Goal: Transaction & Acquisition: Purchase product/service

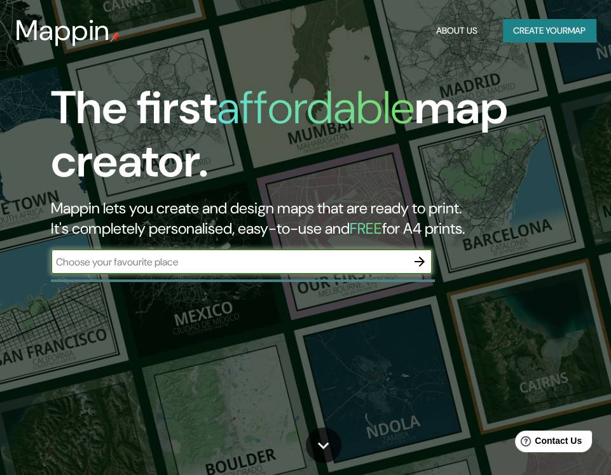
click at [254, 258] on input "text" at bounding box center [229, 262] width 356 height 15
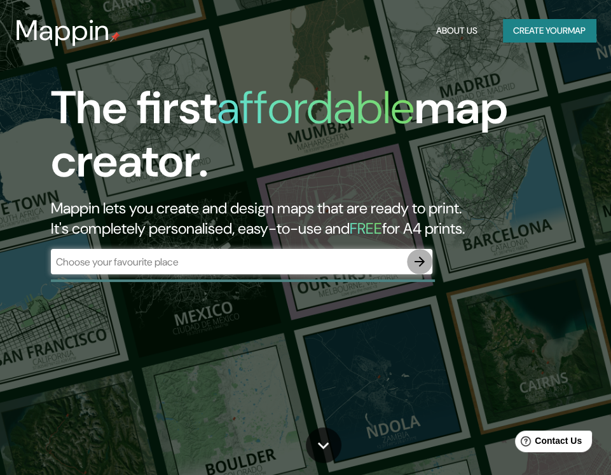
click at [417, 263] on icon "button" at bounding box center [419, 261] width 15 height 15
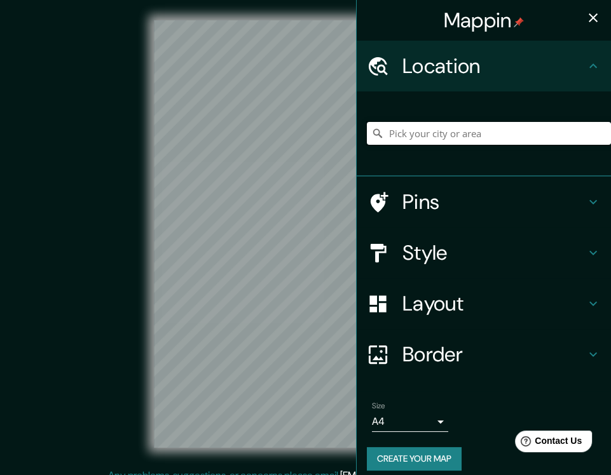
click at [426, 131] on input "Pick your city or area" at bounding box center [489, 133] width 244 height 23
type input "V"
paste input "Palmas [STREET_ADDRESS][PERSON_NAME]"
type input "[GEOGRAPHIC_DATA], [GEOGRAPHIC_DATA]"
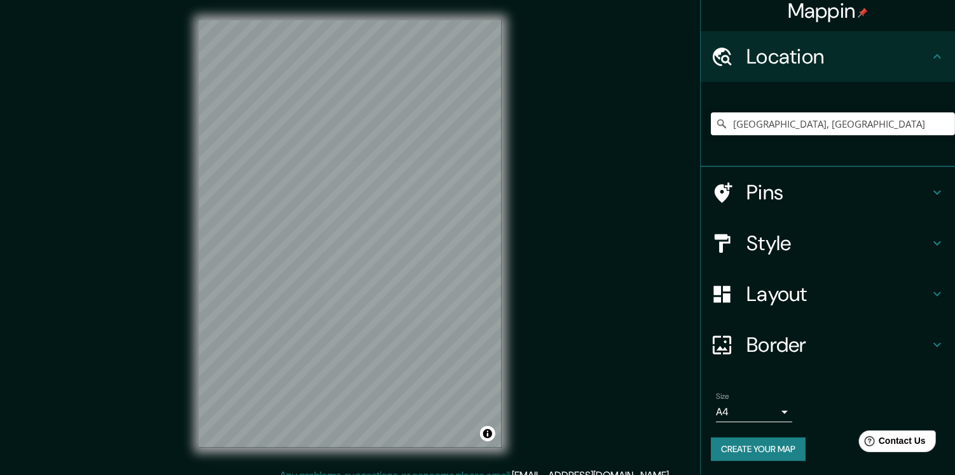
scroll to position [10, 0]
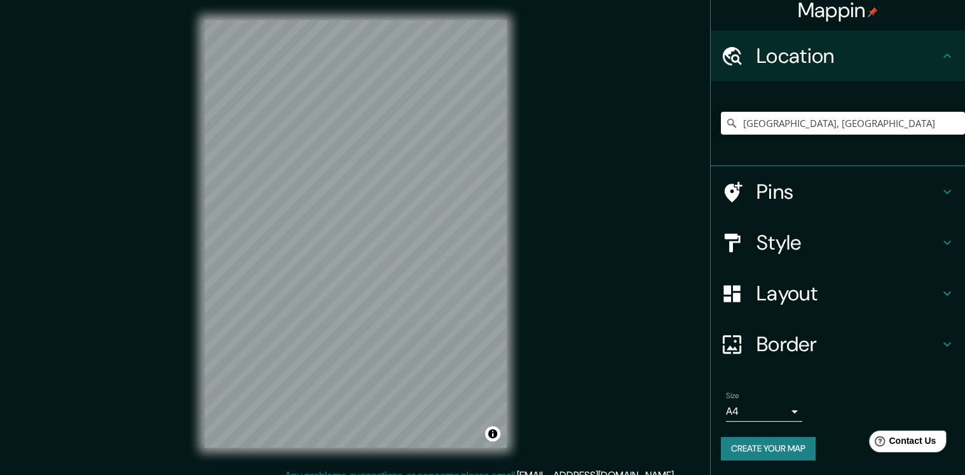
click at [620, 409] on body "Mappin Location Puebla, Puebla, 72170, Mexico Puebla Puebla, 72170, Mexico Pueb…" at bounding box center [482, 237] width 965 height 475
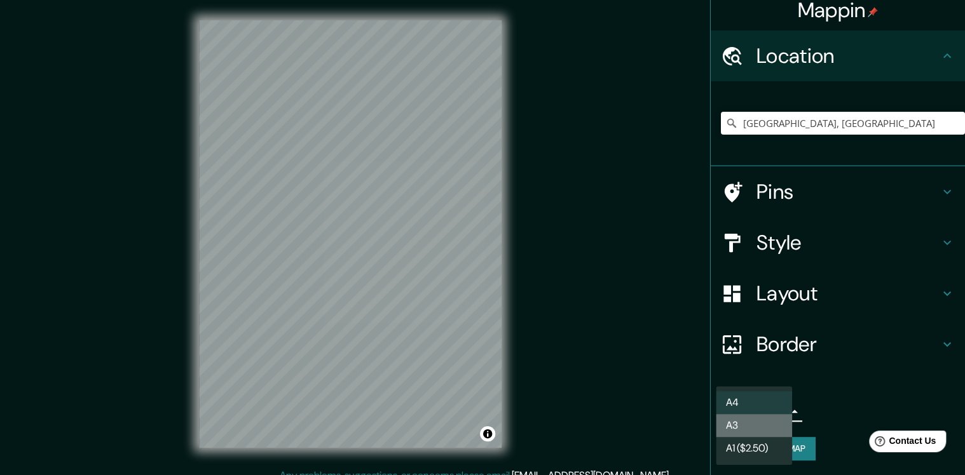
click at [620, 427] on li "A3" at bounding box center [754, 425] width 76 height 23
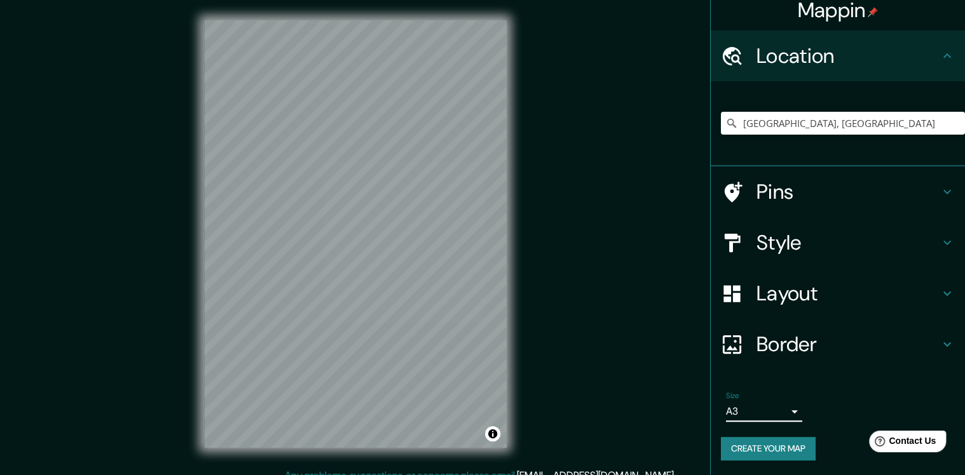
click at [620, 414] on body "Mappin Location Puebla, Puebla, 72170, Mexico Puebla Puebla, 72170, Mexico Pueb…" at bounding box center [482, 237] width 965 height 475
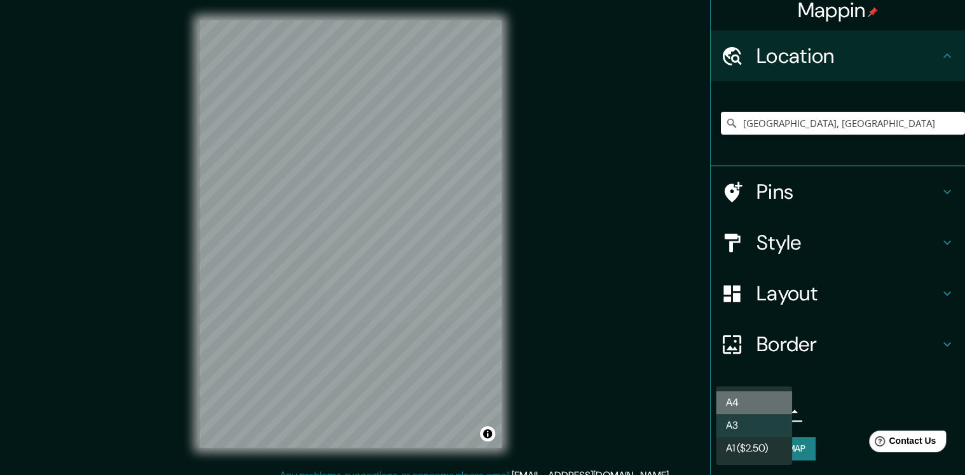
click at [620, 399] on li "A4" at bounding box center [754, 403] width 76 height 23
click at [620, 412] on body "Mappin Location Puebla, Puebla, 72170, Mexico Puebla Puebla, 72170, Mexico Pueb…" at bounding box center [482, 237] width 965 height 475
click at [620, 426] on li "A3" at bounding box center [754, 425] width 76 height 23
type input "a4"
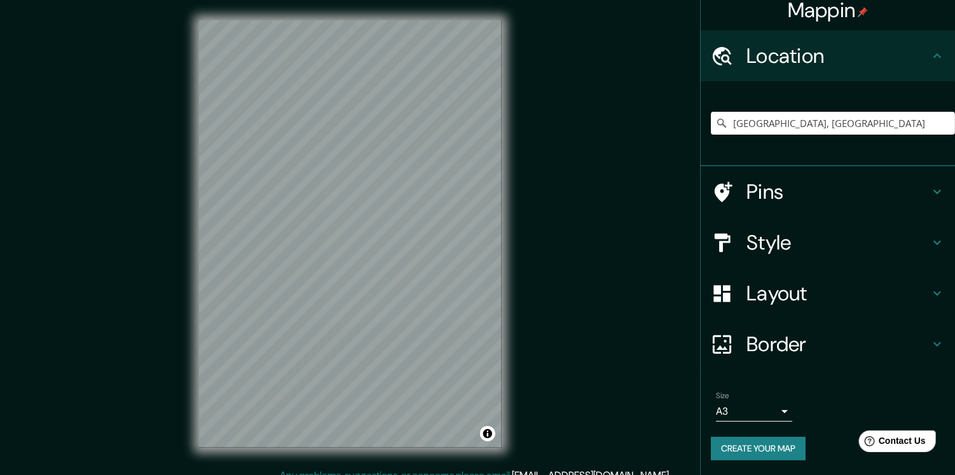
click at [620, 401] on div "Size A3 a4" at bounding box center [754, 407] width 76 height 31
click at [620, 346] on h4 "Border" at bounding box center [837, 344] width 183 height 25
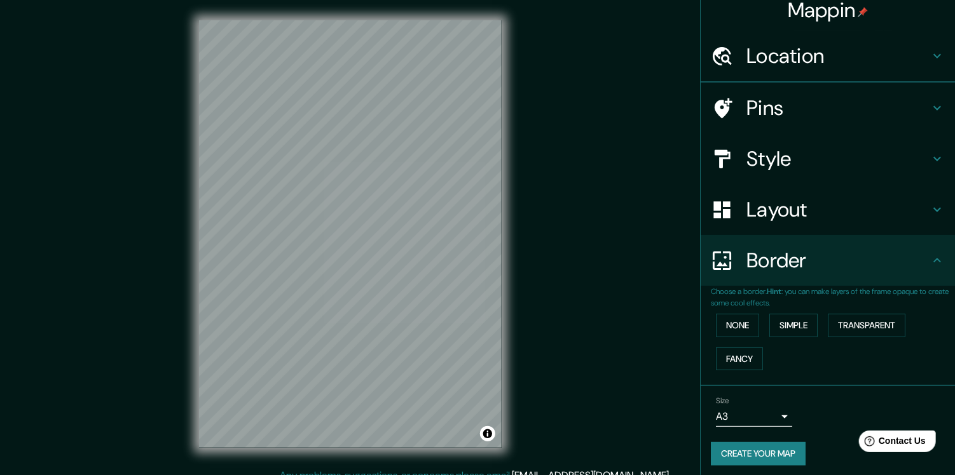
scroll to position [0, 0]
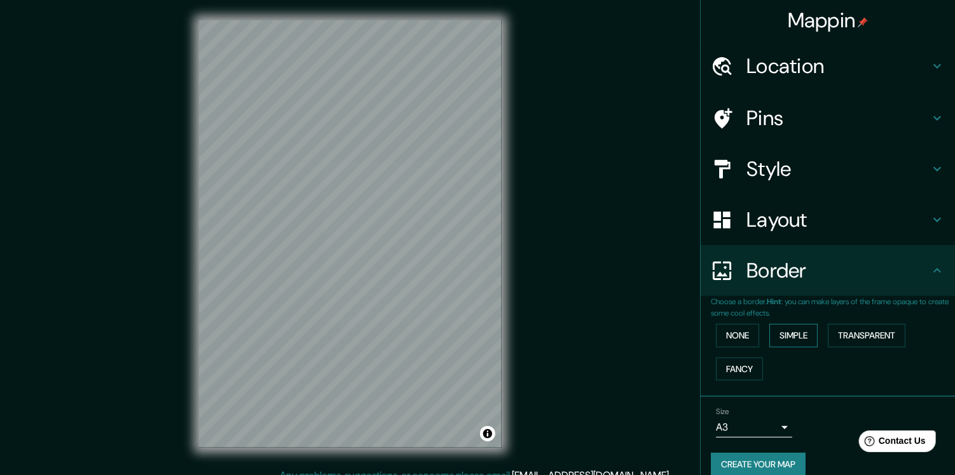
click at [620, 339] on button "Simple" at bounding box center [793, 336] width 48 height 24
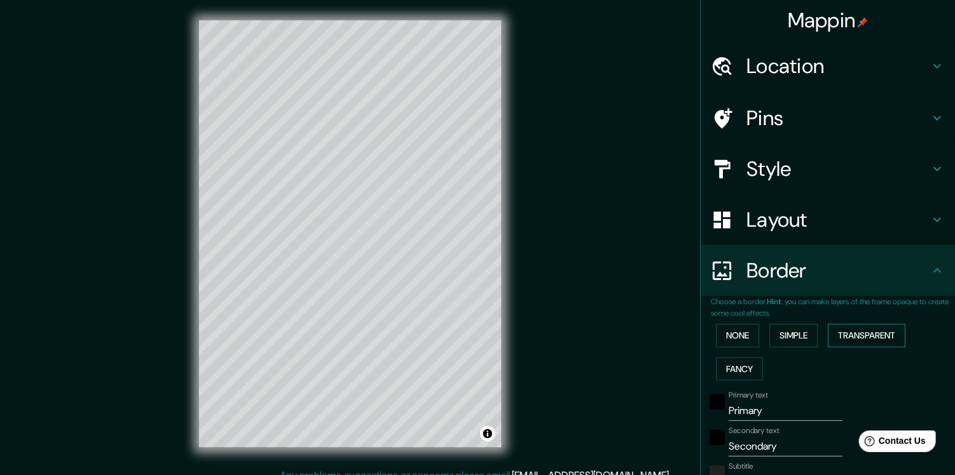
click at [620, 340] on button "Transparent" at bounding box center [867, 336] width 78 height 24
click at [620, 370] on button "Fancy" at bounding box center [739, 370] width 47 height 24
click at [620, 336] on button "Transparent" at bounding box center [867, 336] width 78 height 24
click at [488, 434] on button "Toggle attribution" at bounding box center [487, 433] width 15 height 15
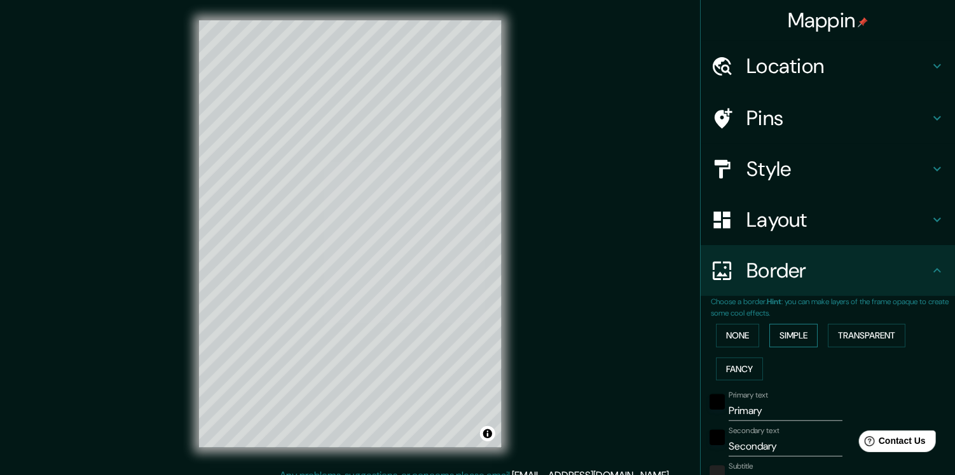
click at [620, 338] on button "Simple" at bounding box center [793, 336] width 48 height 24
click at [620, 335] on button "None" at bounding box center [737, 336] width 43 height 24
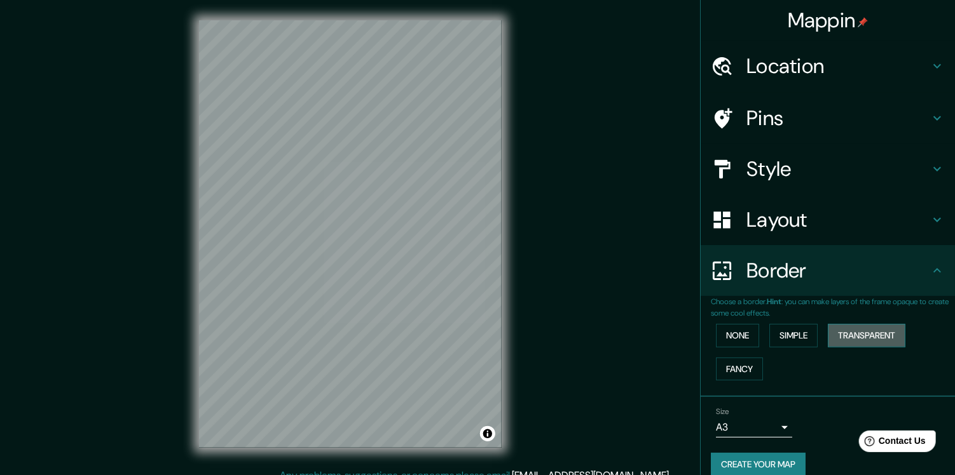
click at [620, 332] on button "Transparent" at bounding box center [867, 336] width 78 height 24
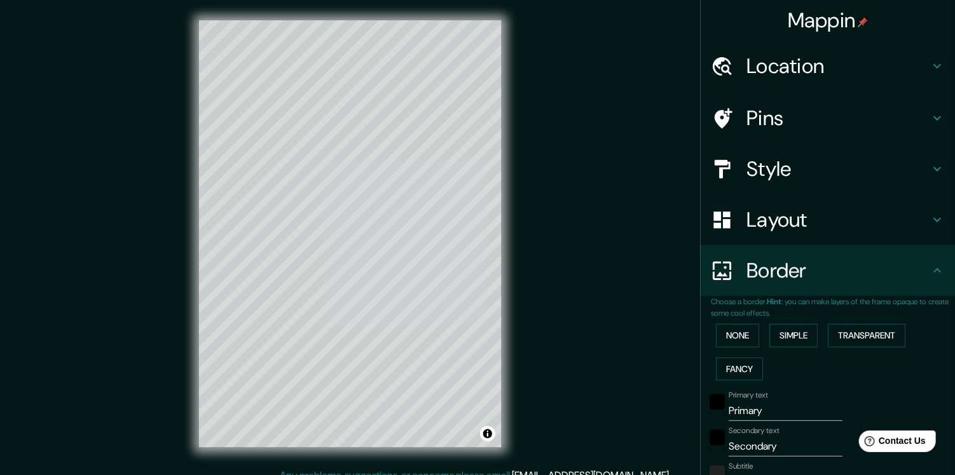
click at [620, 221] on h4 "Layout" at bounding box center [837, 219] width 183 height 25
type input "228"
type input "38"
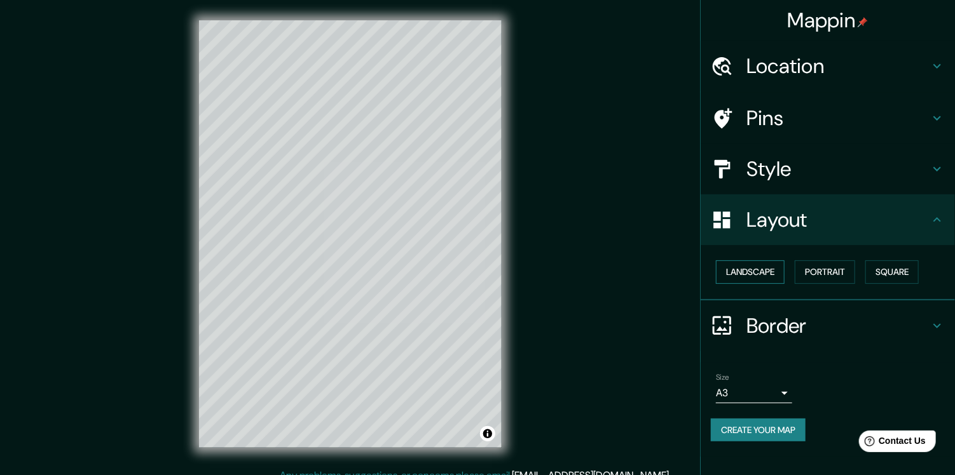
click at [620, 274] on button "Landscape" at bounding box center [750, 273] width 69 height 24
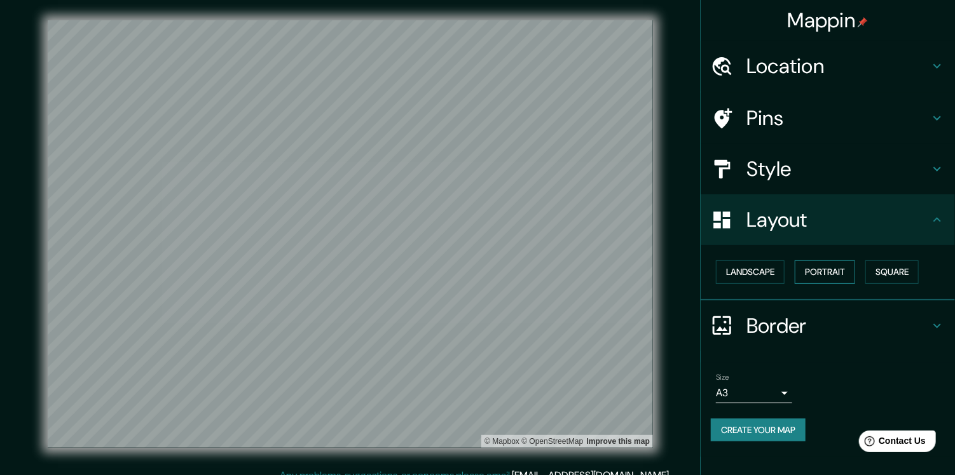
click at [620, 271] on button "Portrait" at bounding box center [825, 273] width 60 height 24
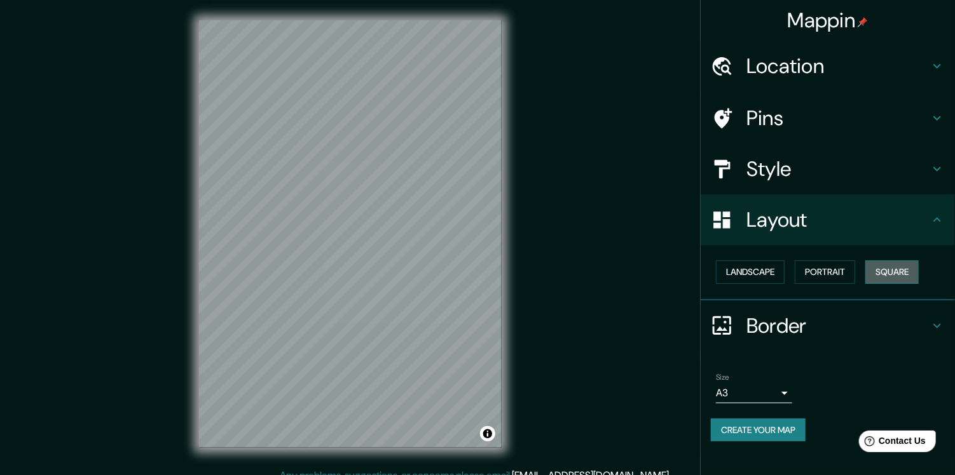
click at [620, 267] on button "Square" at bounding box center [891, 273] width 53 height 24
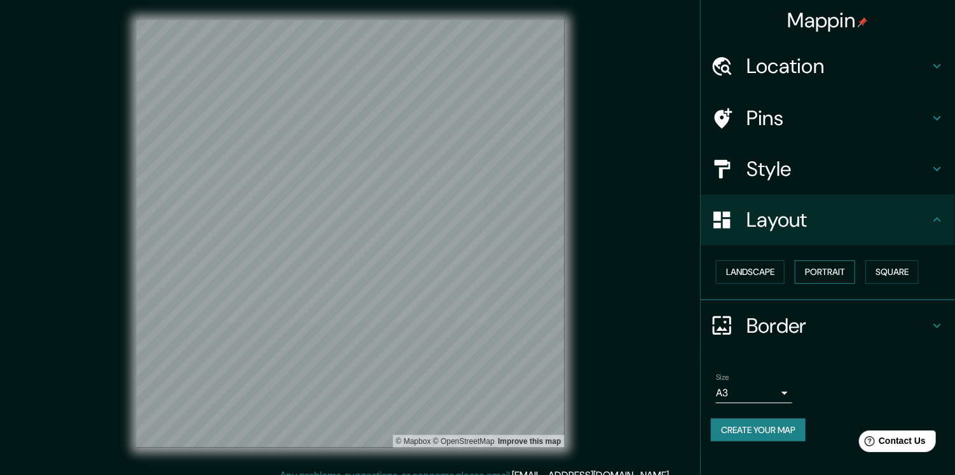
click at [620, 268] on button "Portrait" at bounding box center [825, 273] width 60 height 24
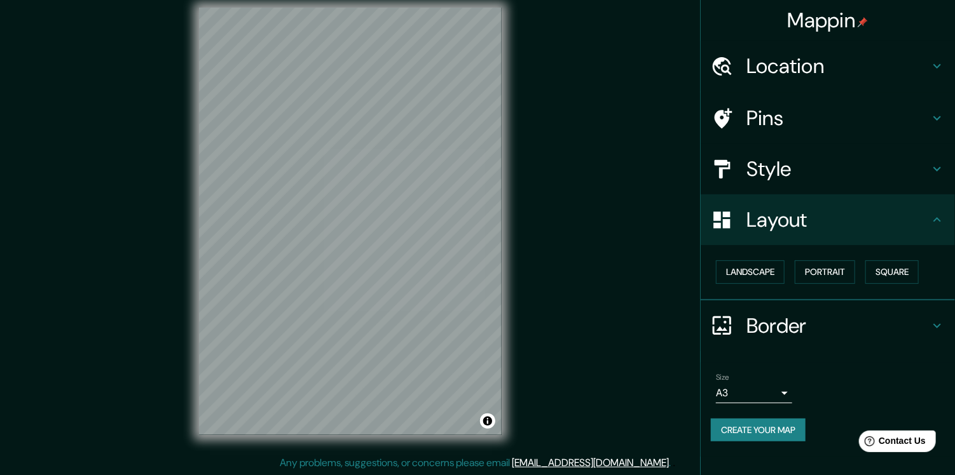
scroll to position [13, 0]
click at [620, 218] on h4 "Layout" at bounding box center [837, 219] width 183 height 25
click at [620, 221] on icon at bounding box center [937, 219] width 8 height 4
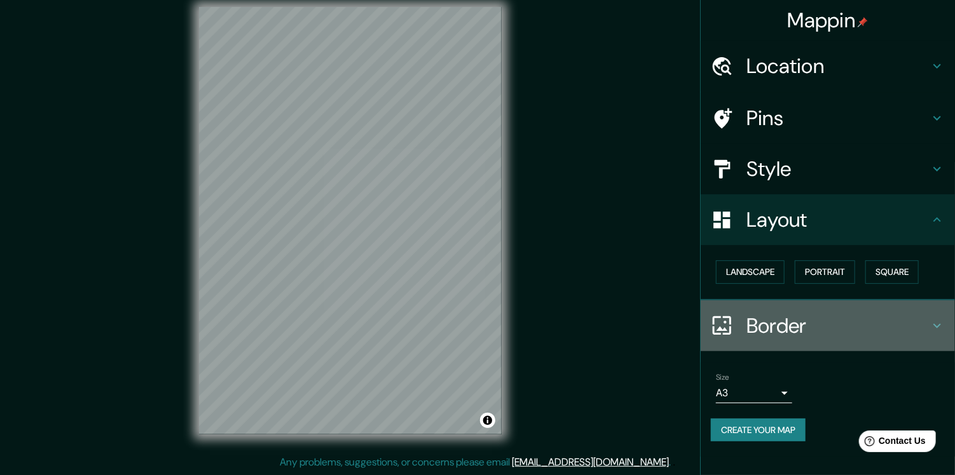
click at [620, 313] on div "Border" at bounding box center [827, 326] width 254 height 51
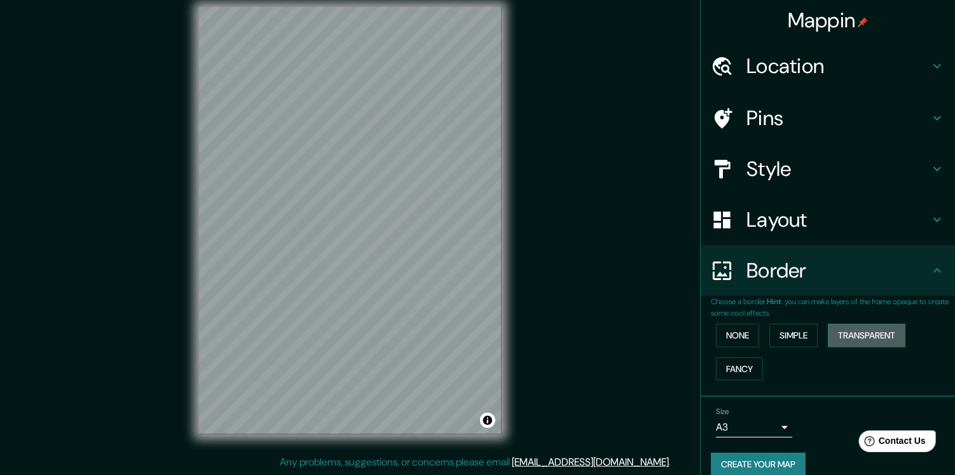
click at [620, 335] on button "Transparent" at bounding box center [867, 336] width 78 height 24
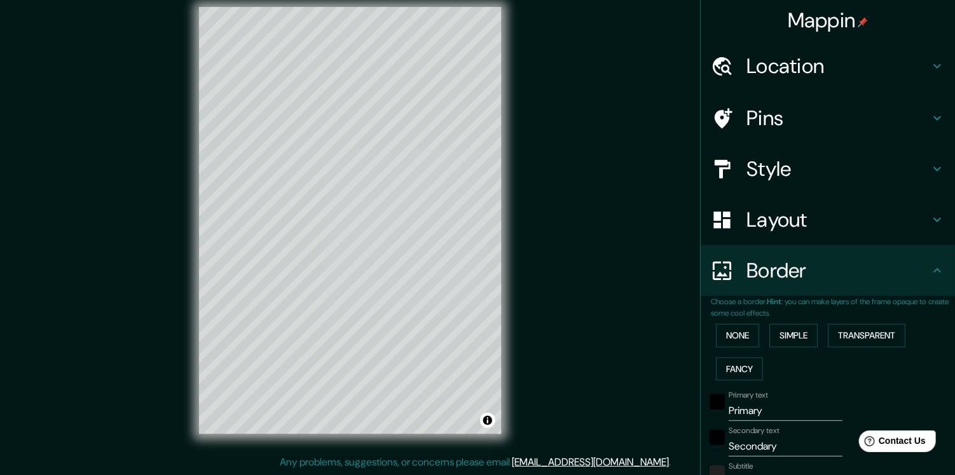
click at [620, 175] on h4 "Style" at bounding box center [837, 168] width 183 height 25
type input "228"
type input "38"
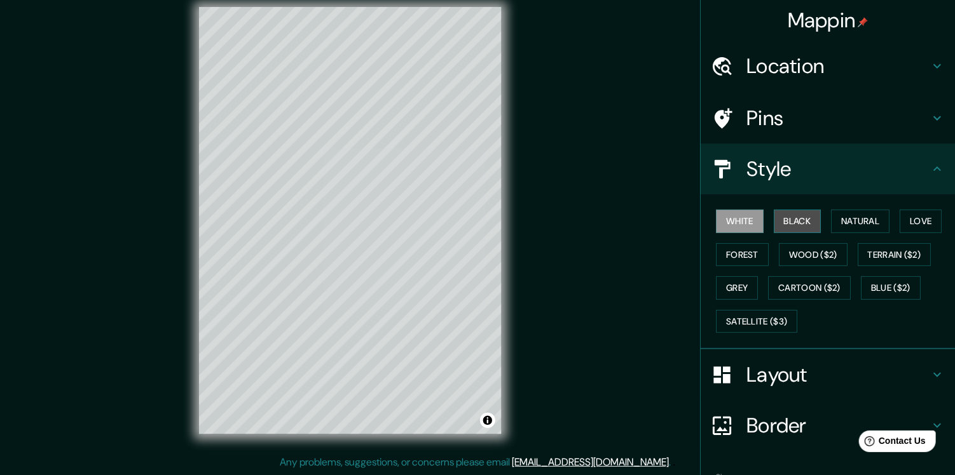
click at [620, 228] on button "Black" at bounding box center [798, 222] width 48 height 24
click at [620, 221] on button "Natural" at bounding box center [860, 222] width 58 height 24
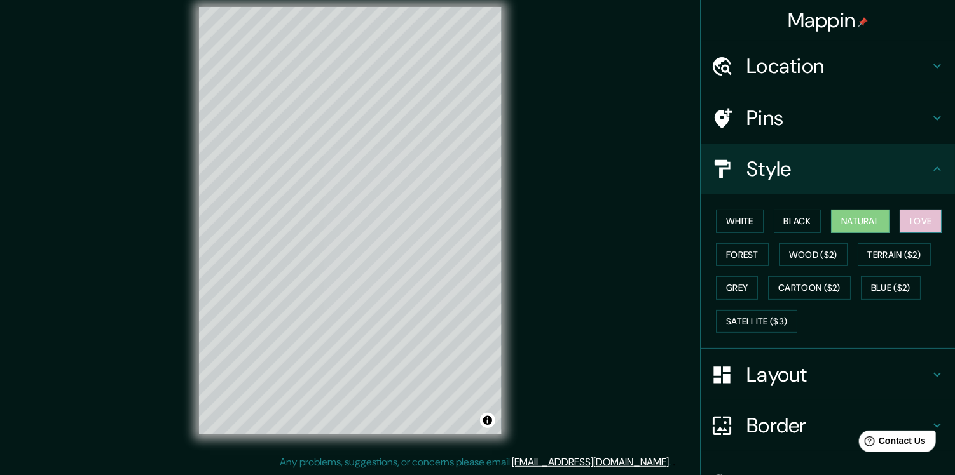
click at [620, 224] on button "Love" at bounding box center [920, 222] width 42 height 24
click at [620, 261] on button "Forest" at bounding box center [742, 255] width 53 height 24
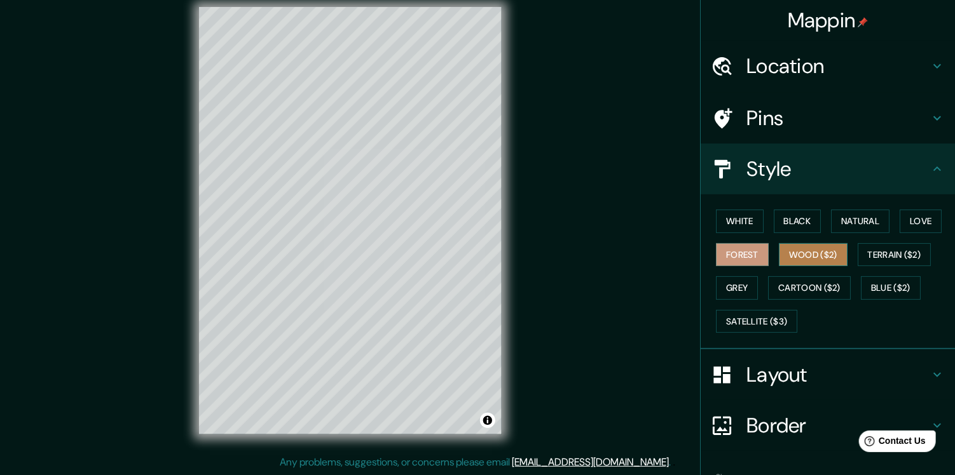
click at [620, 256] on button "Wood ($2)" at bounding box center [813, 255] width 69 height 24
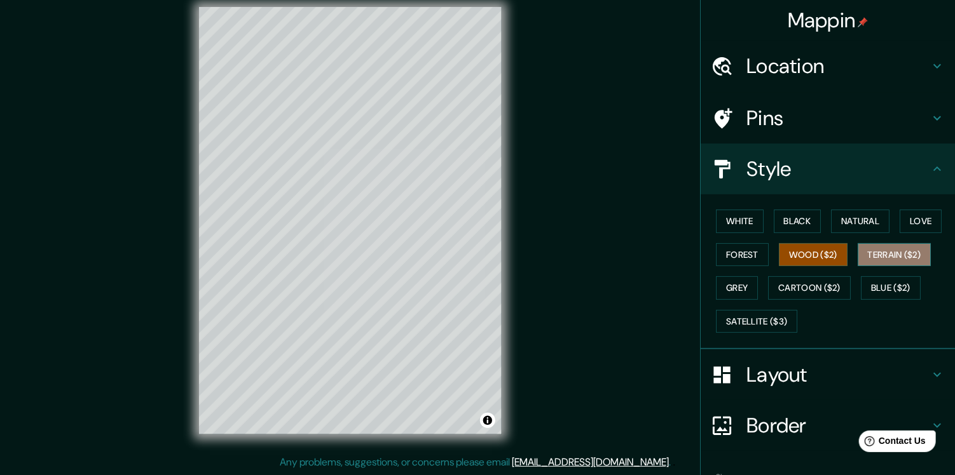
click at [620, 259] on button "Terrain ($2)" at bounding box center [894, 255] width 74 height 24
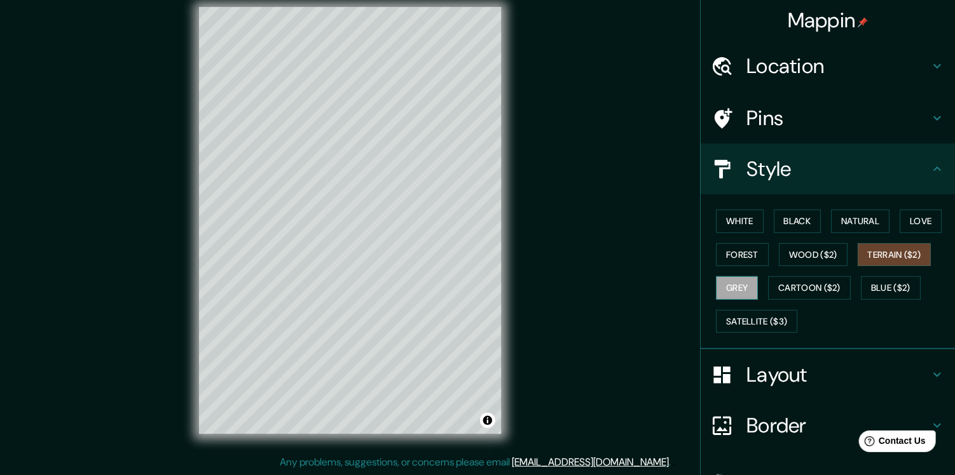
click at [620, 284] on button "Grey" at bounding box center [737, 288] width 42 height 24
click at [620, 292] on button "Cartoon ($2)" at bounding box center [809, 288] width 83 height 24
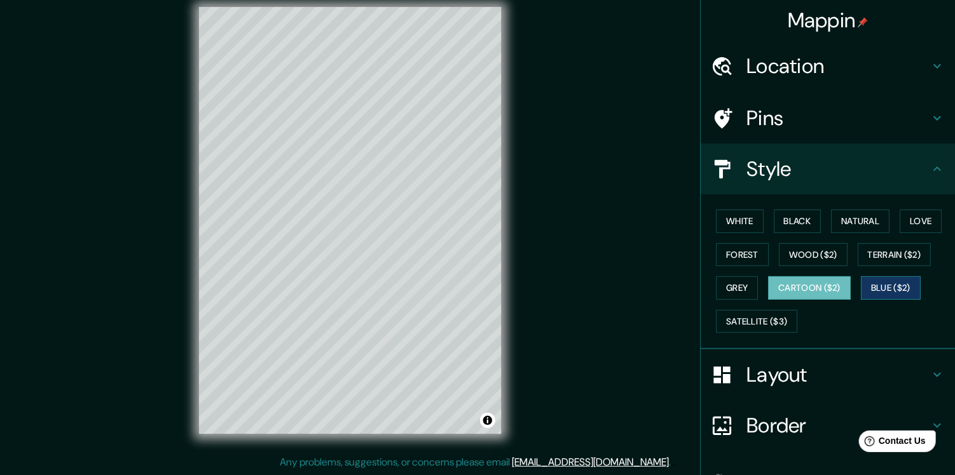
click at [620, 280] on button "Blue ($2)" at bounding box center [891, 288] width 60 height 24
click at [620, 315] on button "Satellite ($3)" at bounding box center [756, 322] width 81 height 24
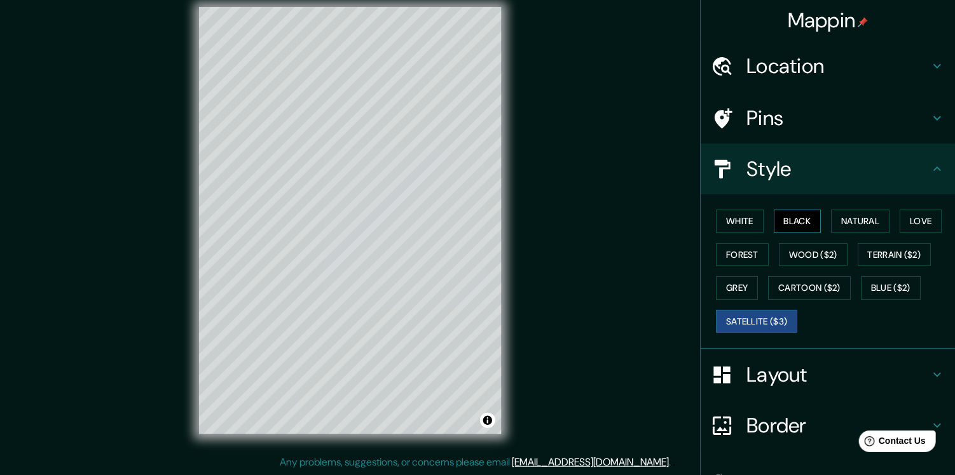
click at [620, 219] on button "Black" at bounding box center [798, 222] width 48 height 24
click at [620, 219] on button "White" at bounding box center [740, 222] width 48 height 24
click at [620, 121] on h4 "Pins" at bounding box center [837, 118] width 183 height 25
type input "228"
type input "38"
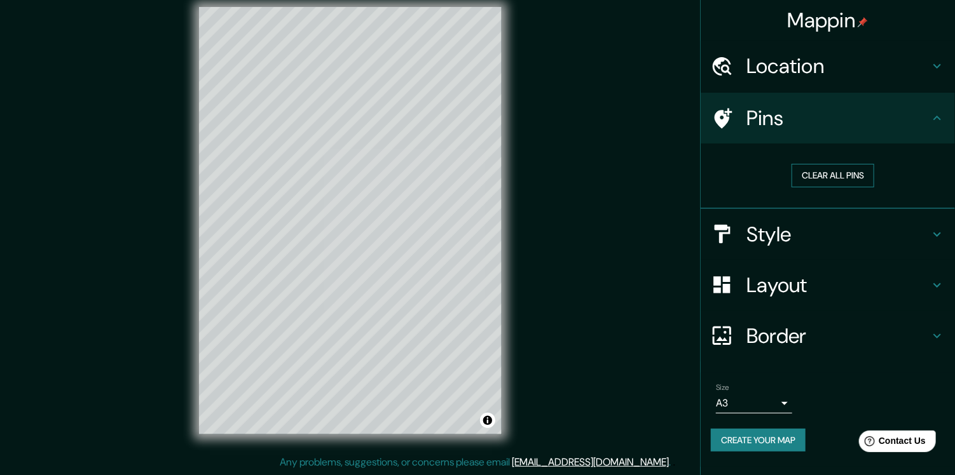
click at [620, 177] on button "Clear all pins" at bounding box center [832, 176] width 83 height 24
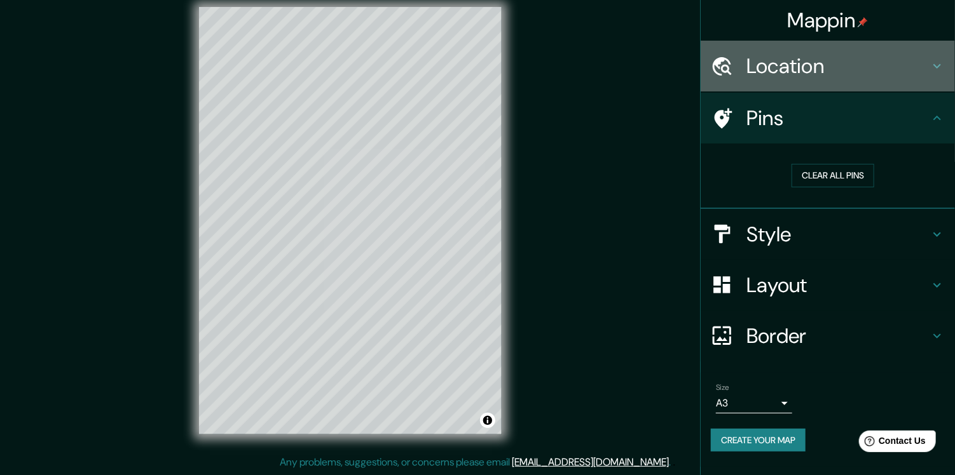
click at [620, 68] on h4 "Location" at bounding box center [837, 65] width 183 height 25
type input "228"
type input "38"
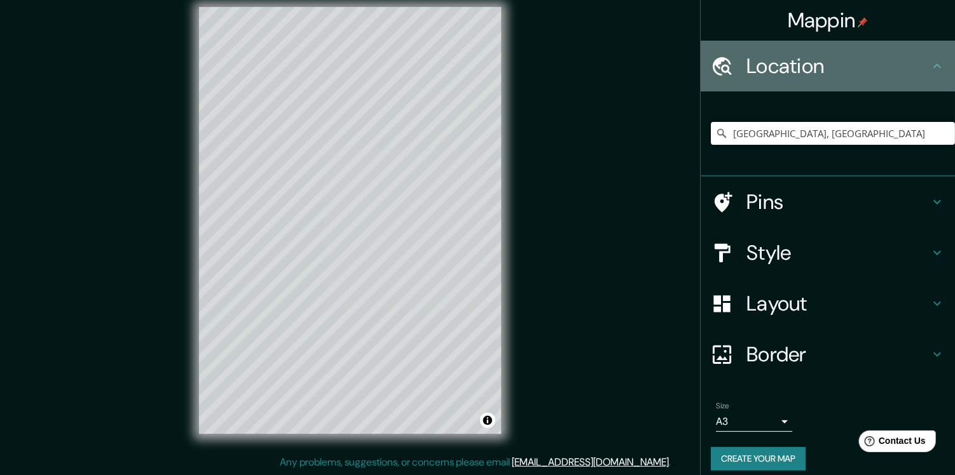
click at [620, 68] on h4 "Location" at bounding box center [837, 65] width 183 height 25
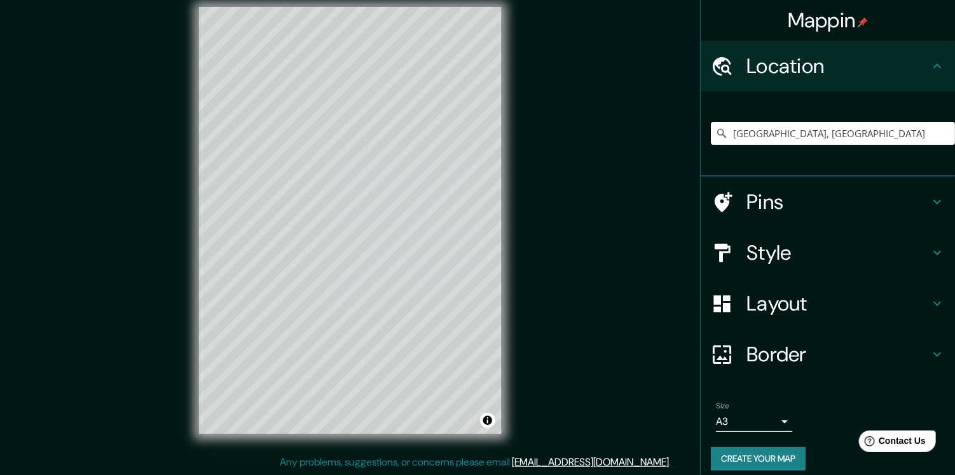
scroll to position [10, 0]
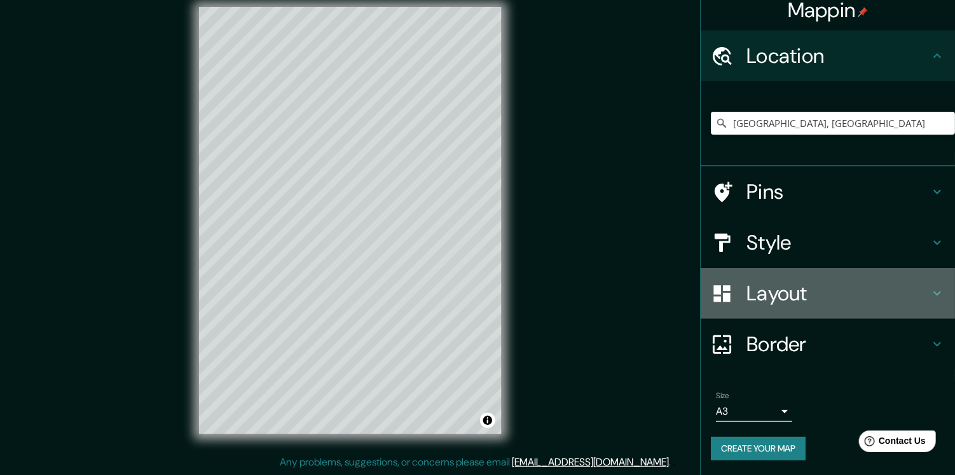
click at [620, 285] on h4 "Layout" at bounding box center [837, 293] width 183 height 25
type input "228"
type input "38"
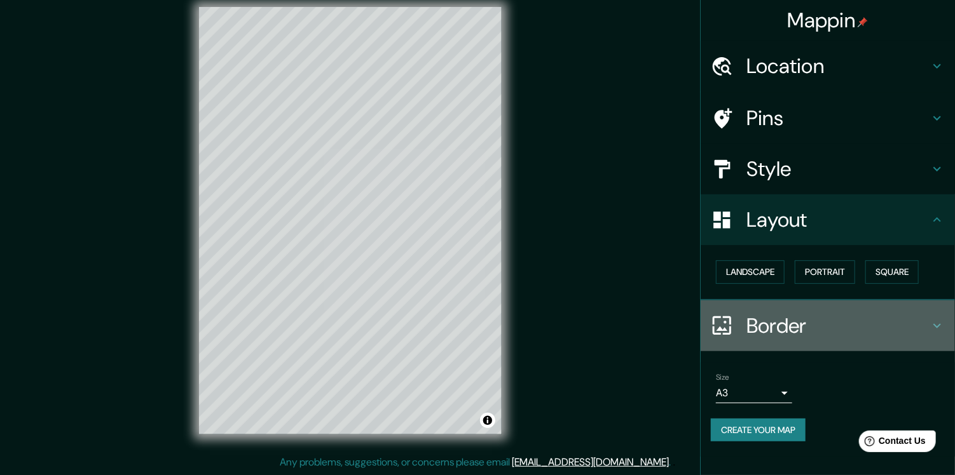
click at [620, 334] on h4 "Border" at bounding box center [837, 325] width 183 height 25
type input "228"
type input "38"
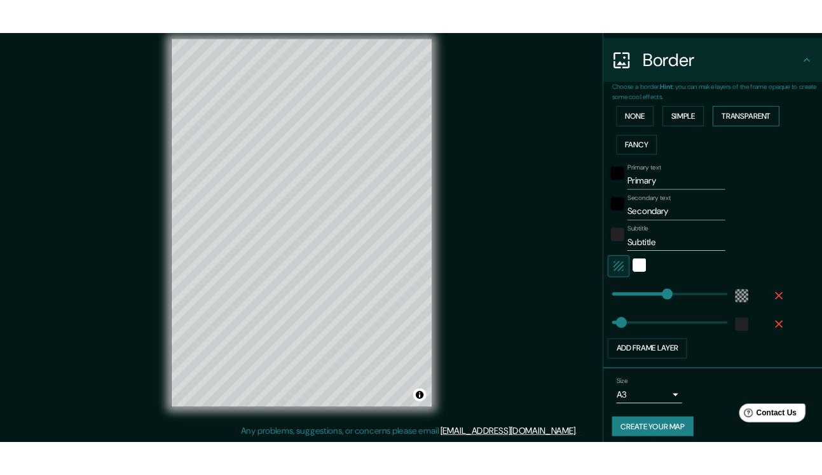
scroll to position [246, 0]
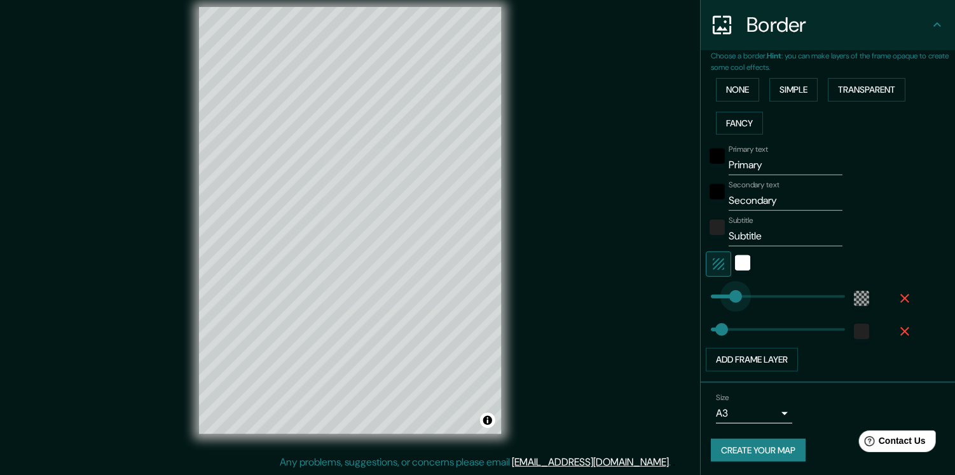
type input "83"
drag, startPoint x: 761, startPoint y: 296, endPoint x: 725, endPoint y: 300, distance: 37.1
type input "38"
type input "198"
drag, startPoint x: 725, startPoint y: 300, endPoint x: 757, endPoint y: 302, distance: 32.5
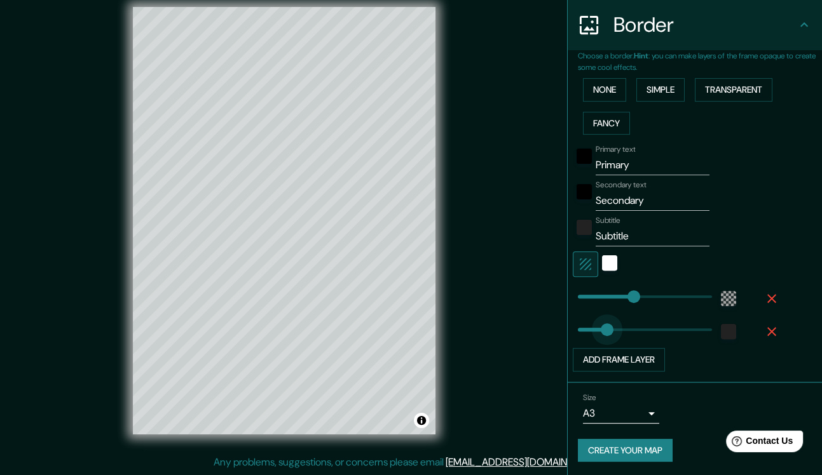
type input "193"
drag, startPoint x: 582, startPoint y: 329, endPoint x: 622, endPoint y: 334, distance: 40.4
type input "0"
drag, startPoint x: 617, startPoint y: 334, endPoint x: 556, endPoint y: 332, distance: 61.0
type input "19"
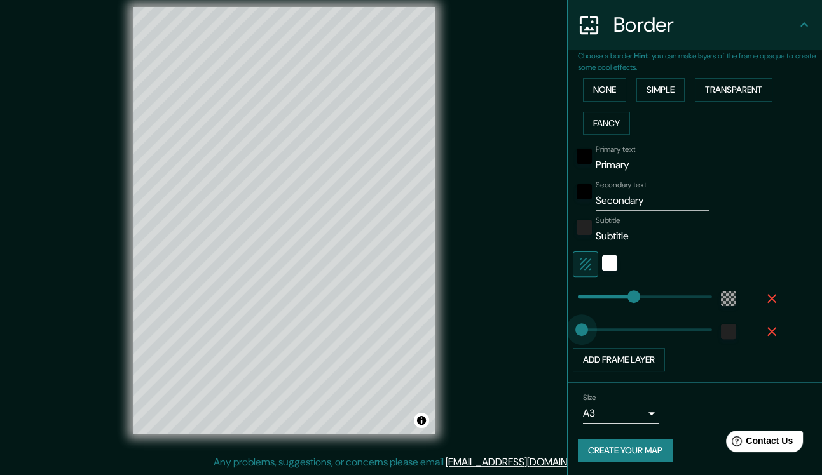
drag, startPoint x: 566, startPoint y: 327, endPoint x: 573, endPoint y: 328, distance: 7.7
type input "44"
type input "73"
click at [613, 355] on button "Add frame layer" at bounding box center [619, 360] width 92 height 24
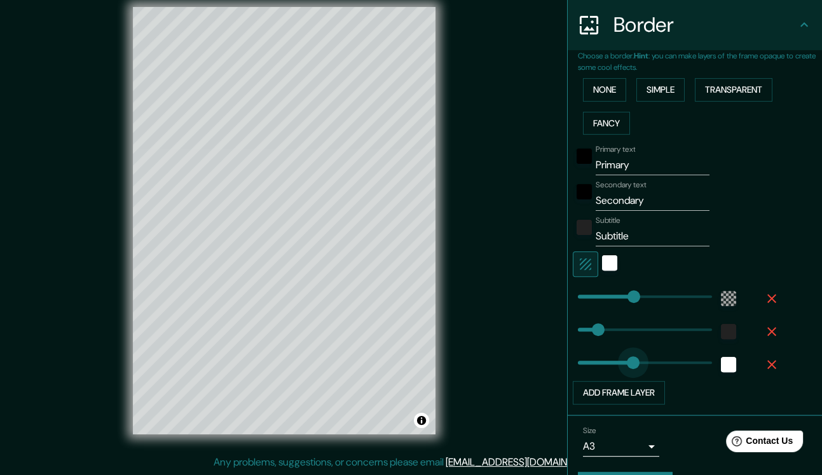
type input "374"
drag, startPoint x: 624, startPoint y: 365, endPoint x: 673, endPoint y: 369, distance: 49.7
type input "103"
drag, startPoint x: 662, startPoint y: 369, endPoint x: 597, endPoint y: 371, distance: 65.5
click at [620, 360] on icon "button" at bounding box center [771, 364] width 15 height 15
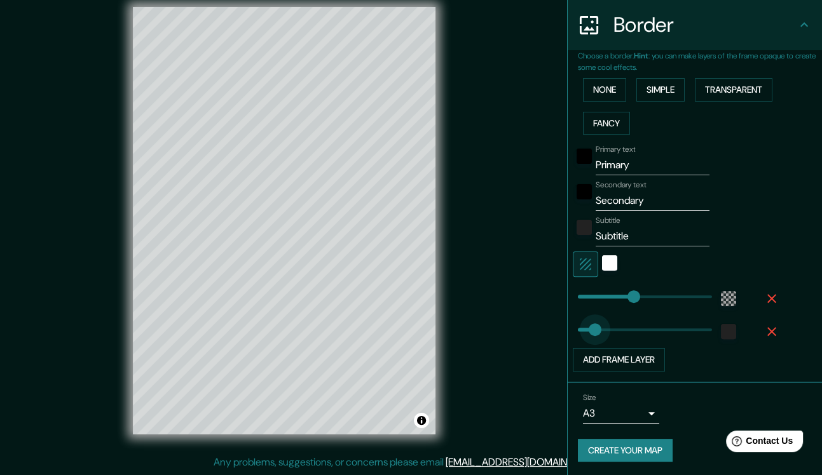
type input "55"
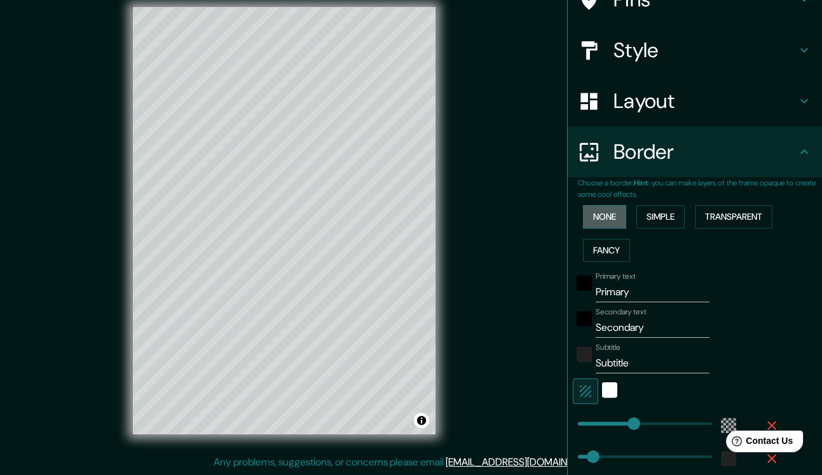
click at [597, 215] on button "None" at bounding box center [604, 217] width 43 height 24
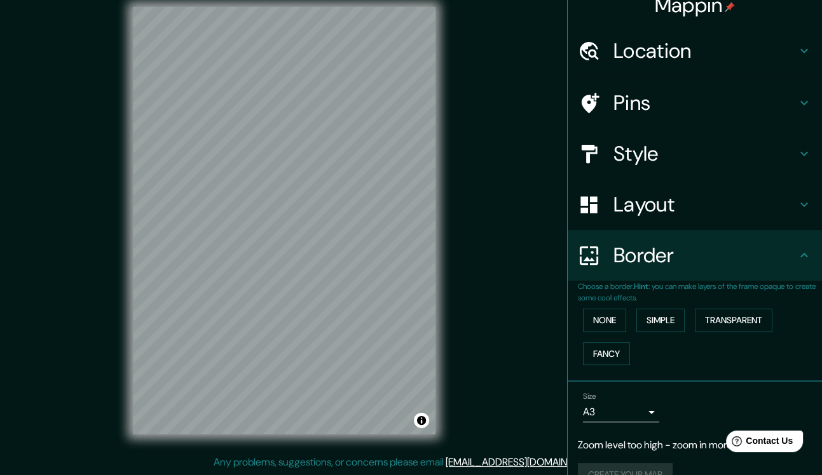
click at [620, 268] on h4 "Border" at bounding box center [704, 255] width 183 height 25
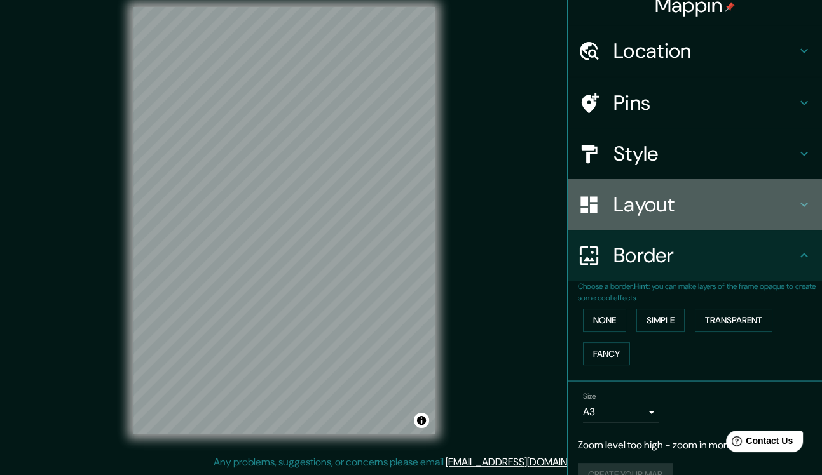
click at [620, 215] on div "Layout" at bounding box center [695, 204] width 254 height 51
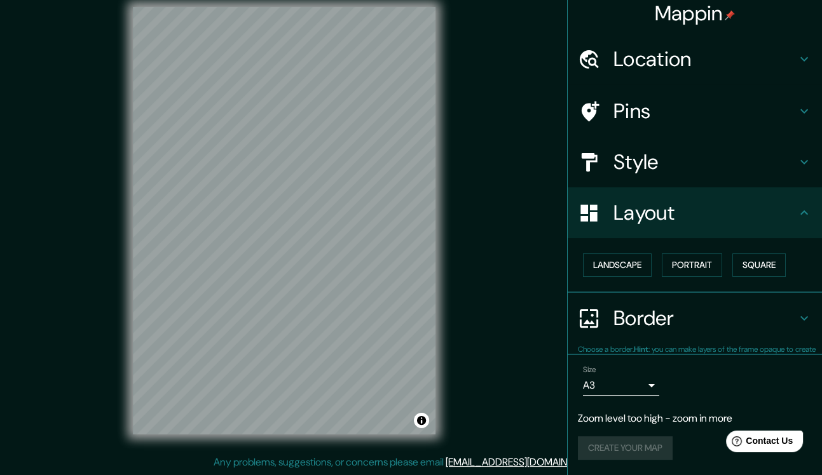
scroll to position [6, 0]
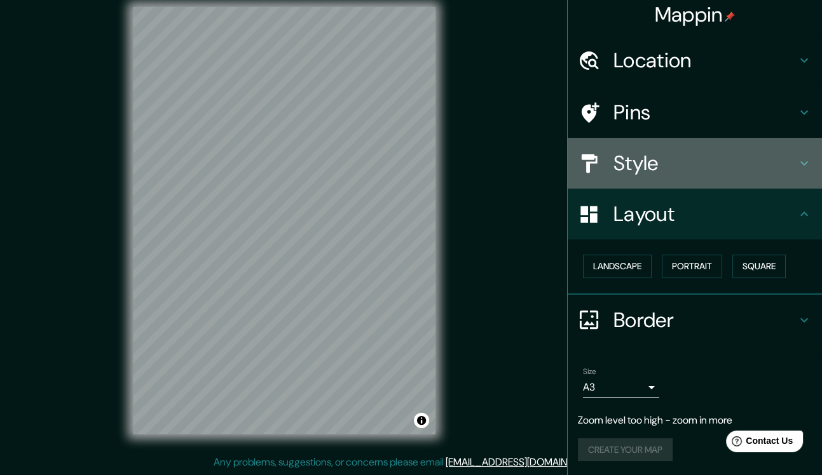
click at [620, 157] on h4 "Style" at bounding box center [704, 163] width 183 height 25
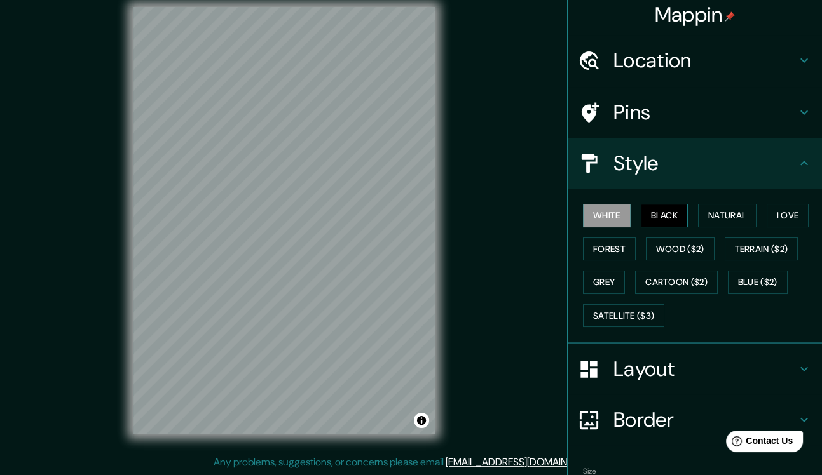
click at [620, 213] on button "Black" at bounding box center [665, 216] width 48 height 24
click at [618, 219] on button "White" at bounding box center [607, 216] width 48 height 24
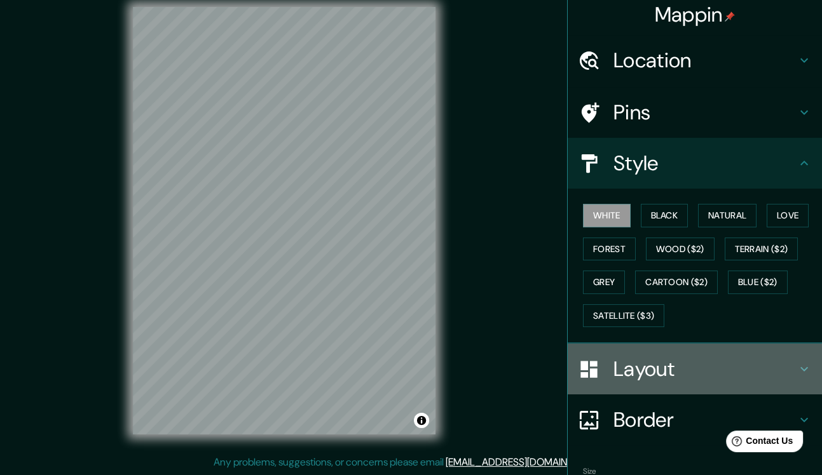
click at [620, 371] on h4 "Layout" at bounding box center [704, 369] width 183 height 25
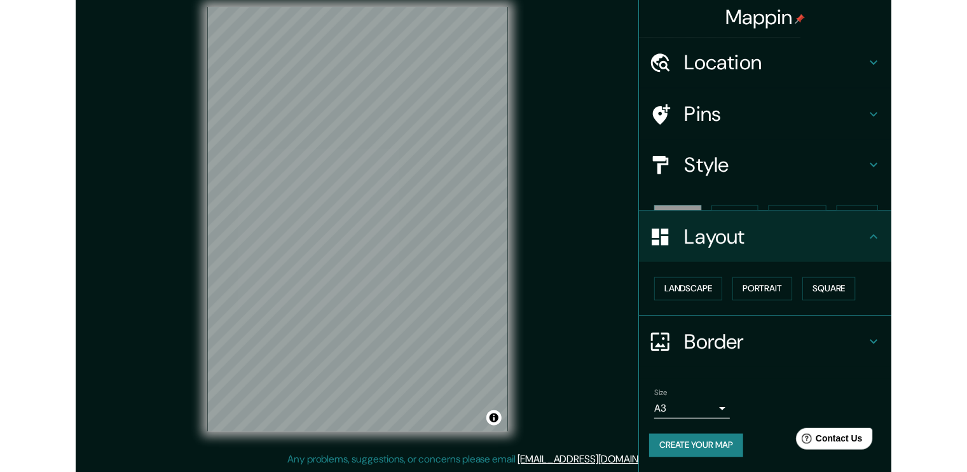
scroll to position [0, 0]
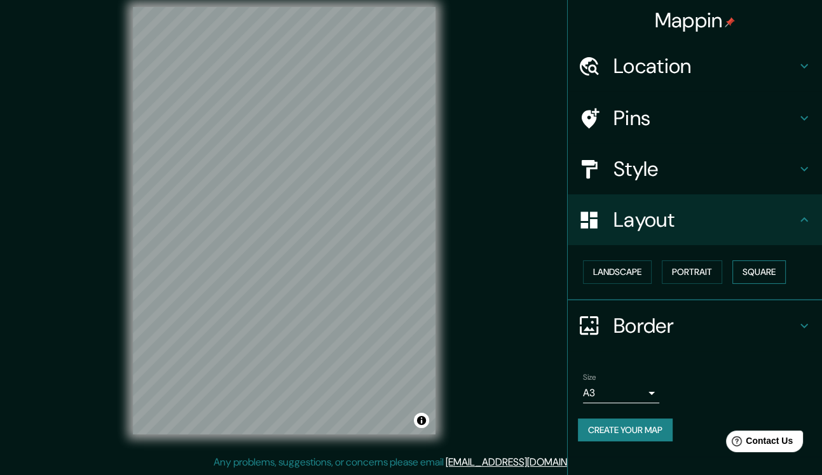
click at [620, 268] on button "Square" at bounding box center [758, 273] width 53 height 24
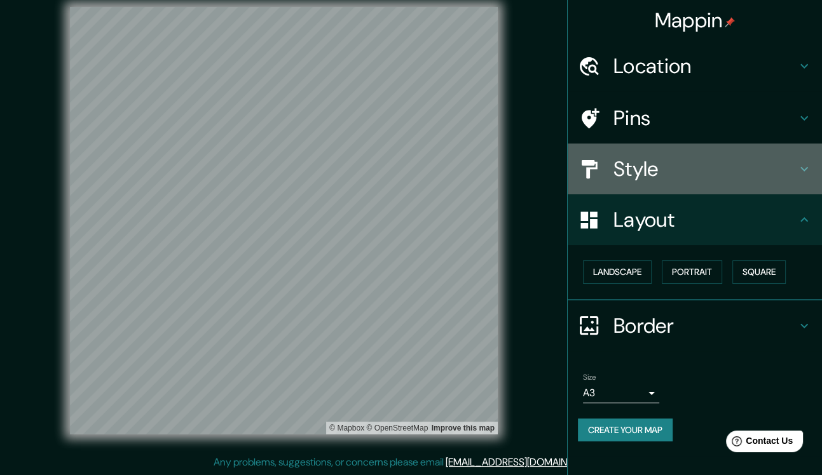
click at [620, 162] on h4 "Style" at bounding box center [704, 168] width 183 height 25
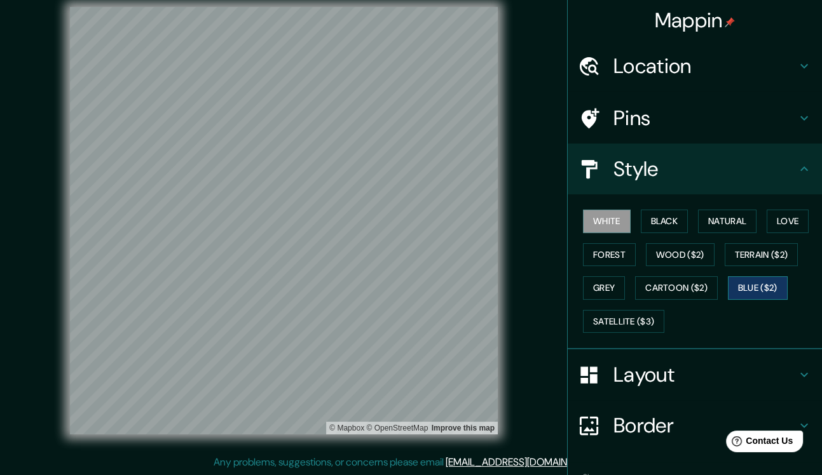
click at [620, 285] on button "Blue ($2)" at bounding box center [758, 288] width 60 height 24
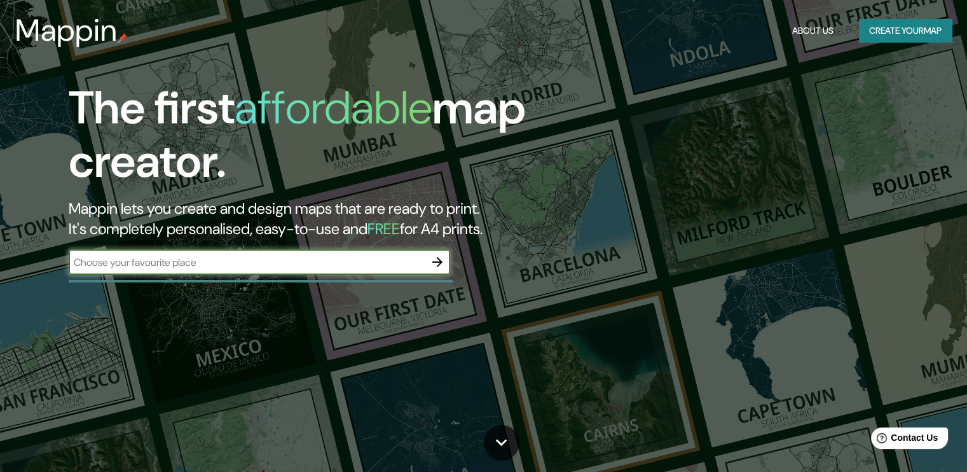
click at [409, 266] on input "text" at bounding box center [247, 262] width 356 height 15
click at [327, 269] on input "text" at bounding box center [247, 262] width 356 height 15
paste input "Palmas [STREET_ADDRESS][PERSON_NAME]"
type input "Palmas [STREET_ADDRESS][PERSON_NAME]"
click at [441, 259] on icon "button" at bounding box center [437, 261] width 15 height 15
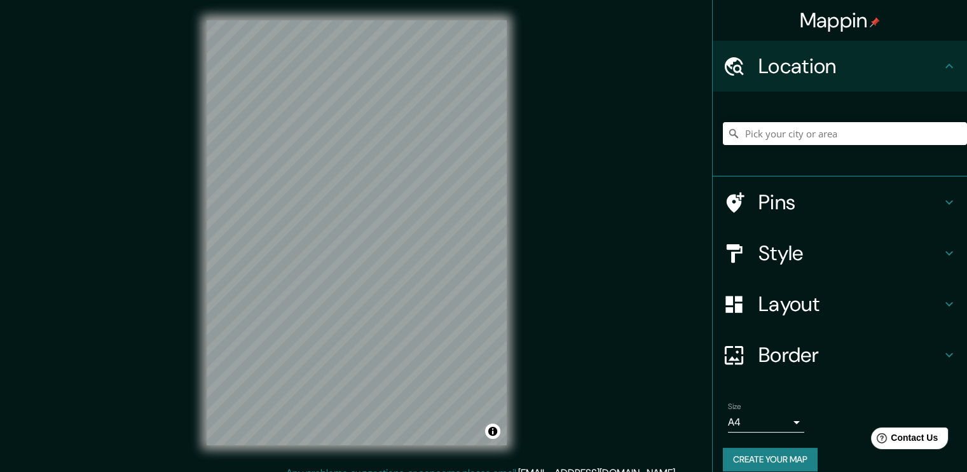
click at [809, 313] on h4 "Layout" at bounding box center [849, 303] width 183 height 25
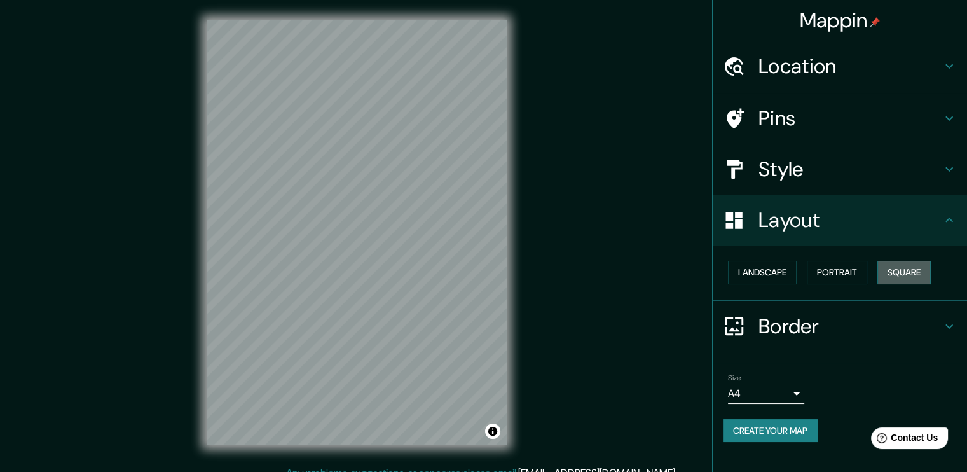
click at [924, 268] on button "Square" at bounding box center [903, 273] width 53 height 24
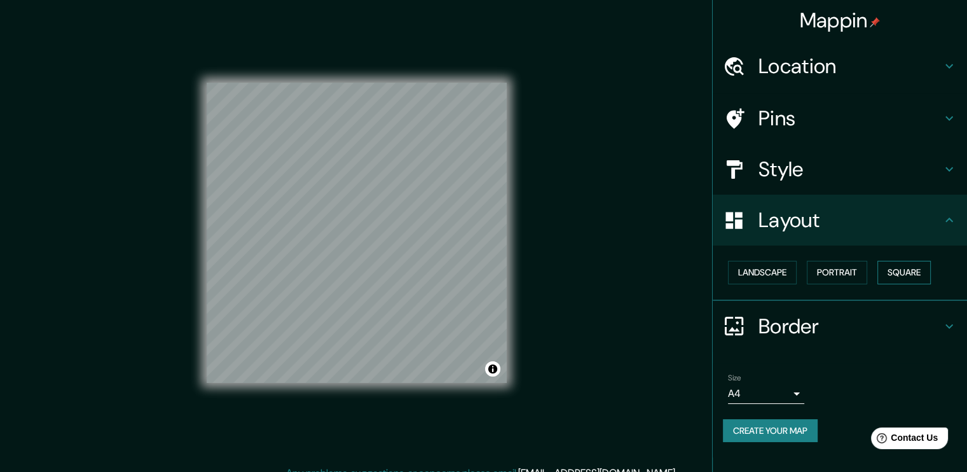
click at [925, 272] on button "Square" at bounding box center [903, 273] width 53 height 24
click at [816, 68] on h4 "Location" at bounding box center [849, 65] width 183 height 25
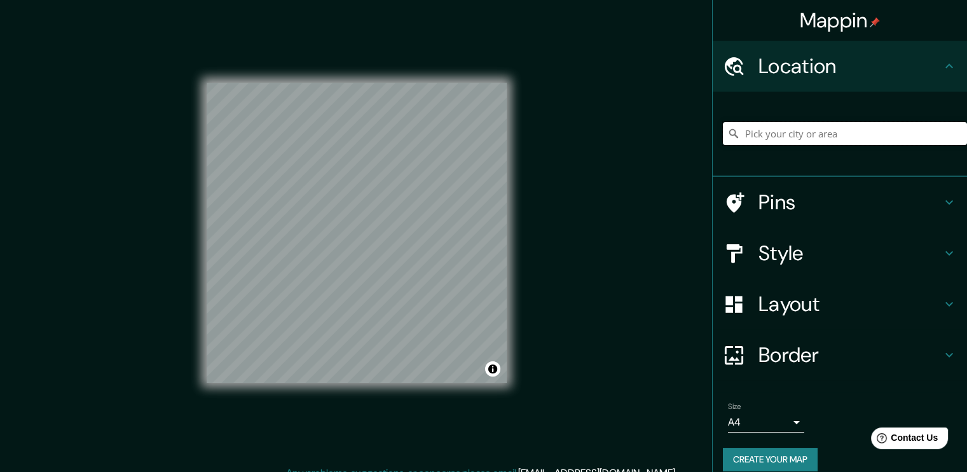
click at [796, 132] on input "Pick your city or area" at bounding box center [845, 133] width 244 height 23
paste input "Palmas 4720, Sta Cruz Buenavista, 72170 Puebla, Pue."
type input "Puebla, Puebla, 72170, Mexico"
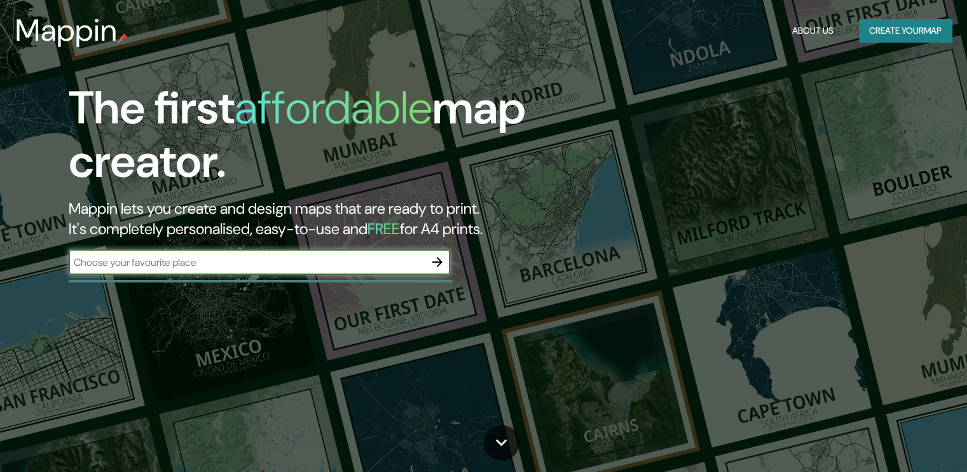
click at [408, 259] on input "text" at bounding box center [247, 262] width 356 height 15
type input "[GEOGRAPHIC_DATA], [GEOGRAPHIC_DATA][PERSON_NAME]. colindante a [GEOGRAPHIC_DAT…"
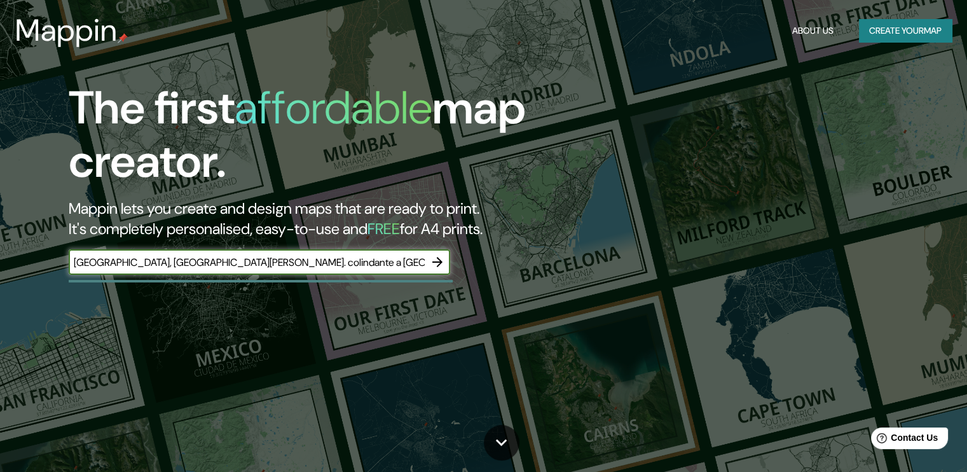
scroll to position [0, 163]
click at [408, 259] on input "[GEOGRAPHIC_DATA], [GEOGRAPHIC_DATA][PERSON_NAME]. colindante a [GEOGRAPHIC_DAT…" at bounding box center [247, 262] width 356 height 15
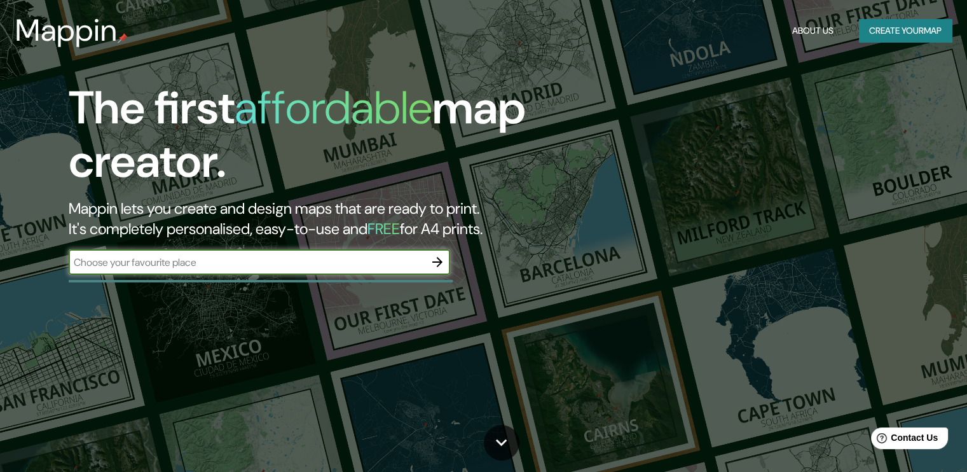
scroll to position [0, 0]
click at [231, 258] on input "text" at bounding box center [247, 262] width 356 height 15
paste input "Palmas [STREET_ADDRESS][PERSON_NAME][PERSON_NAME]"
type input "Palmas [STREET_ADDRESS][PERSON_NAME][PERSON_NAME]"
click at [437, 266] on icon "button" at bounding box center [437, 262] width 10 height 10
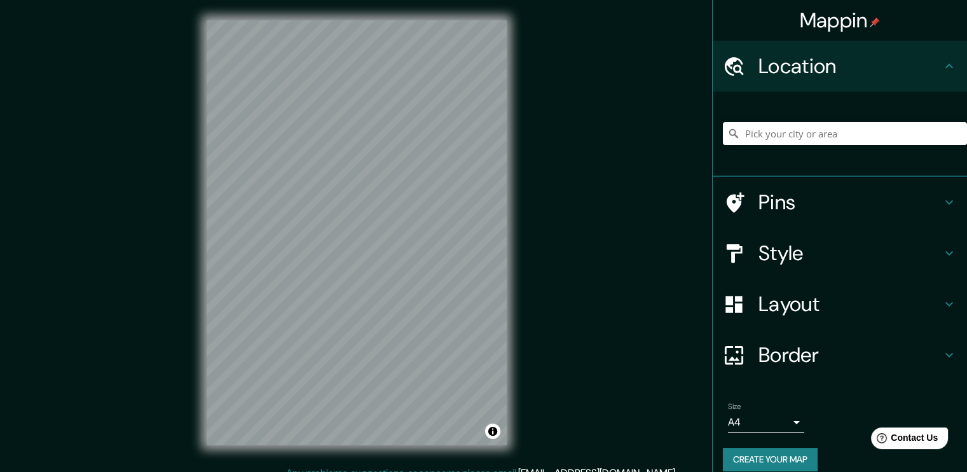
click at [803, 208] on h4 "Pins" at bounding box center [849, 201] width 183 height 25
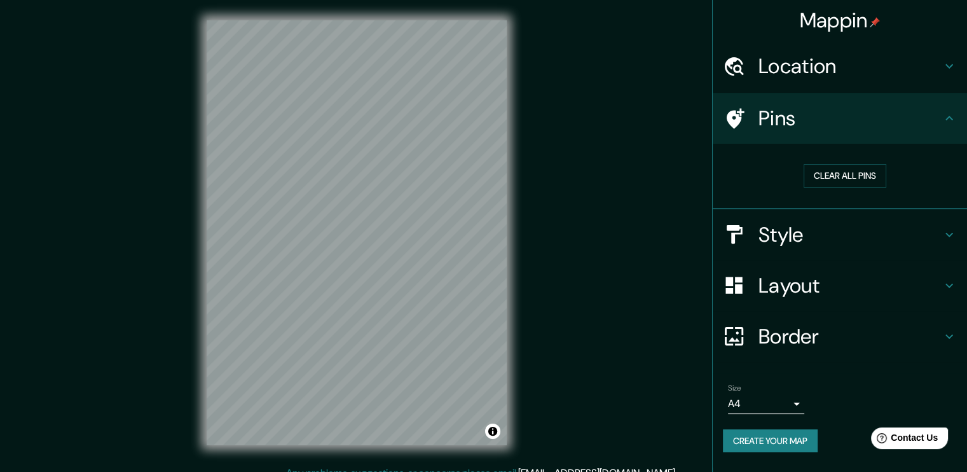
click at [951, 123] on icon at bounding box center [948, 118] width 15 height 15
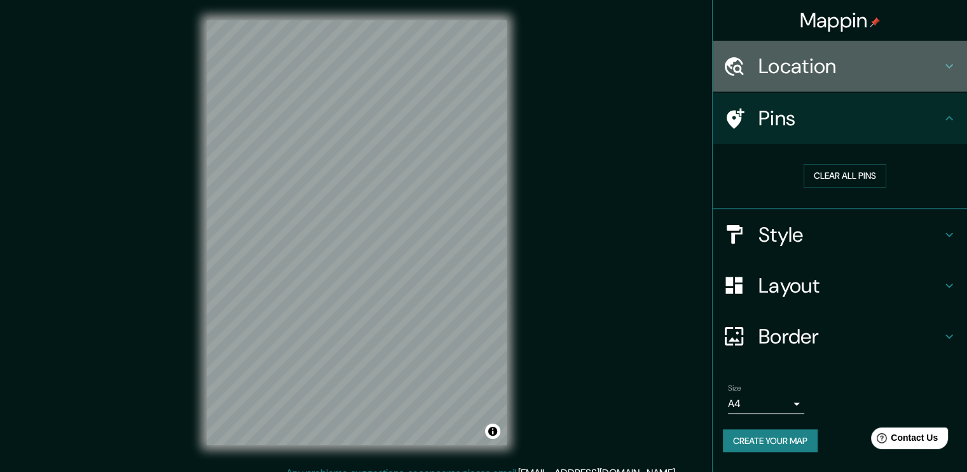
click at [806, 74] on h4 "Location" at bounding box center [849, 65] width 183 height 25
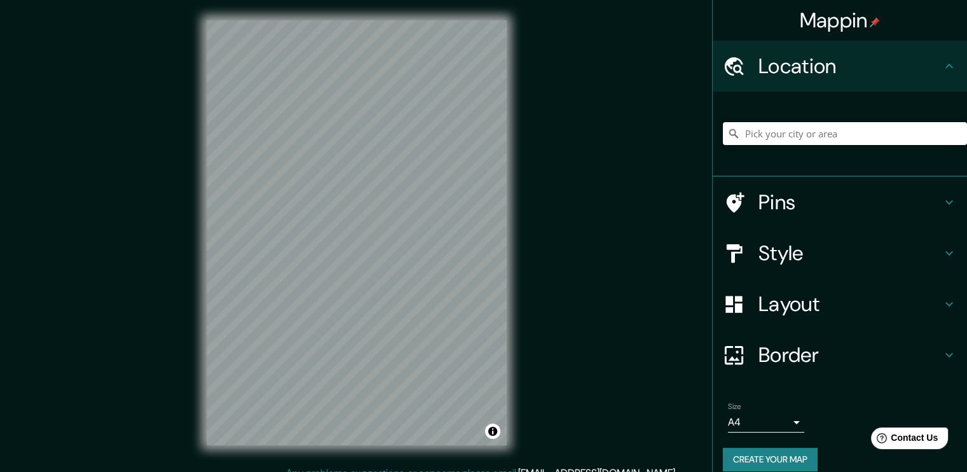
click at [798, 137] on input "Pick your city or area" at bounding box center [845, 133] width 244 height 23
paste input "Palmas [STREET_ADDRESS][PERSON_NAME][PERSON_NAME]"
type input "[GEOGRAPHIC_DATA]"
click at [859, 198] on h4 "Pins" at bounding box center [849, 201] width 183 height 25
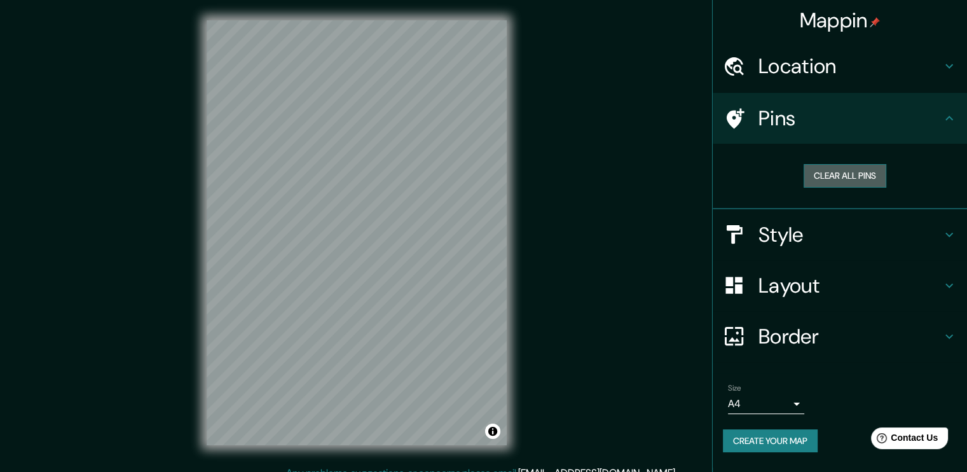
click at [857, 179] on button "Clear all pins" at bounding box center [844, 176] width 83 height 24
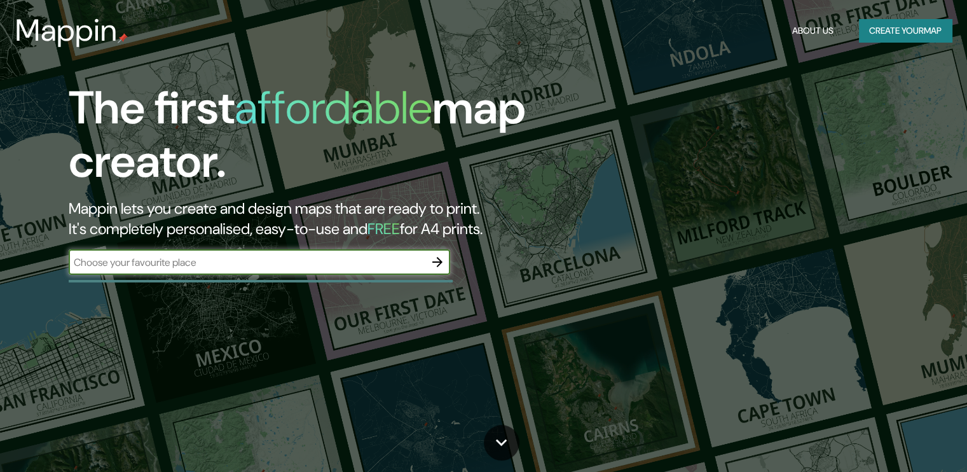
click at [394, 266] on input "text" at bounding box center [247, 262] width 356 height 15
type input "V"
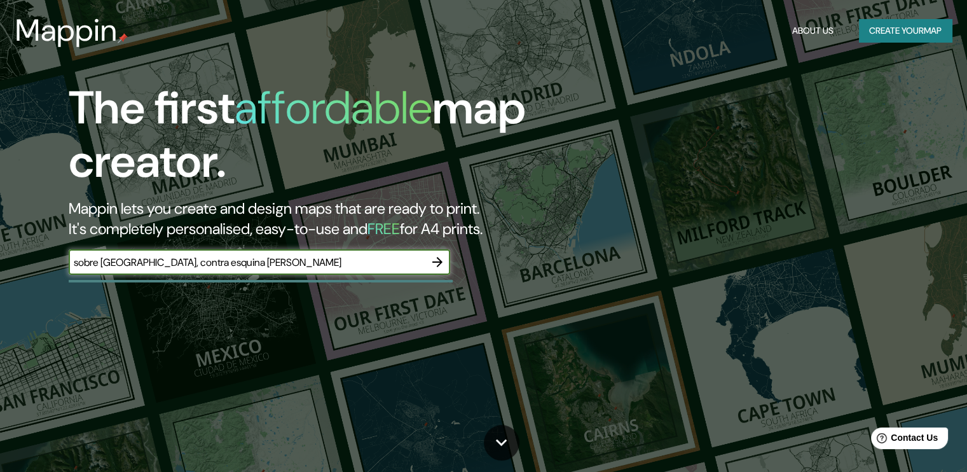
type input "sobre calle palmas, contra esquina calle guadalupe"
click at [367, 261] on input "sobre calle palmas, contra esquina calle guadalupe" at bounding box center [247, 262] width 356 height 15
click at [334, 264] on input "text" at bounding box center [247, 262] width 356 height 15
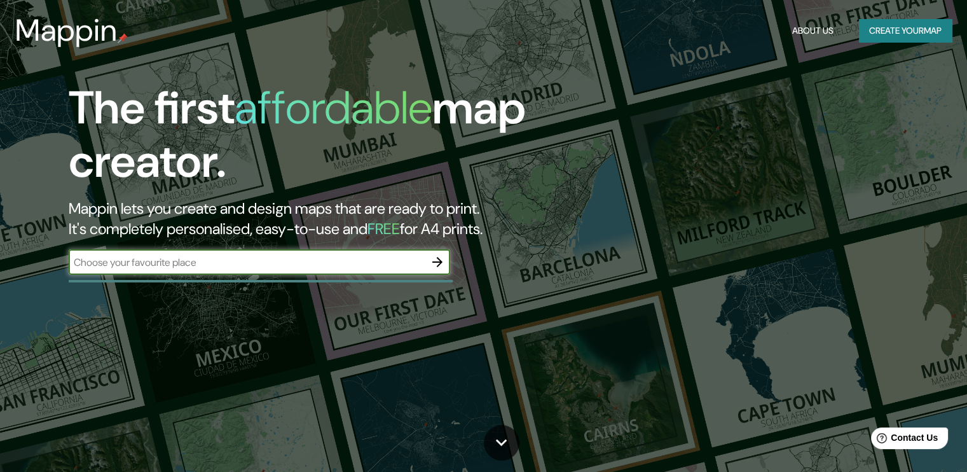
paste input "Palmas 4720, Sta Cruz Buenavista, 72150 Heroica Puebla de Zaragoza, Pue."
type input "Palmas 4720, Sta Cruz Buenavista, 72150 Heroica Puebla de Zaragoza, Pue."
click at [437, 259] on icon "button" at bounding box center [437, 261] width 15 height 15
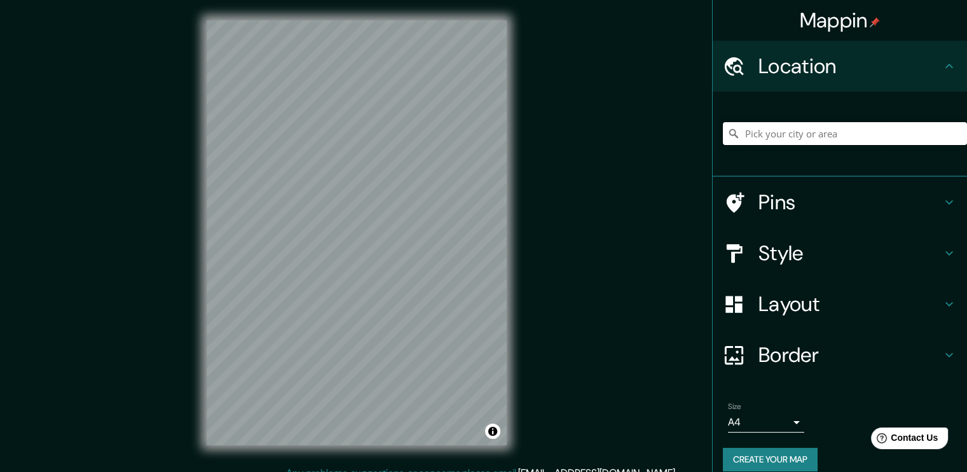
click at [807, 132] on input "Pick your city or area" at bounding box center [845, 133] width 244 height 23
paste input "Palmas [STREET_ADDRESS][PERSON_NAME][PERSON_NAME]"
type input "[GEOGRAPHIC_DATA]"
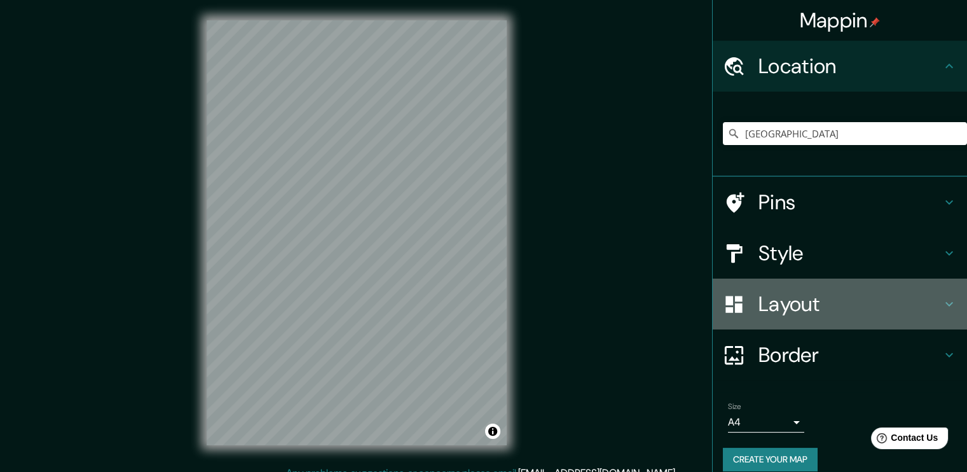
click at [807, 308] on h4 "Layout" at bounding box center [849, 303] width 183 height 25
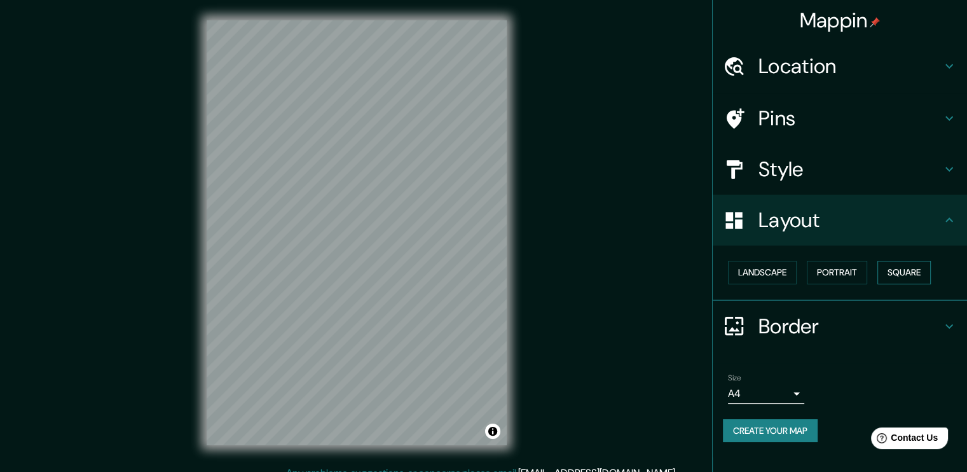
click at [897, 269] on button "Square" at bounding box center [903, 273] width 53 height 24
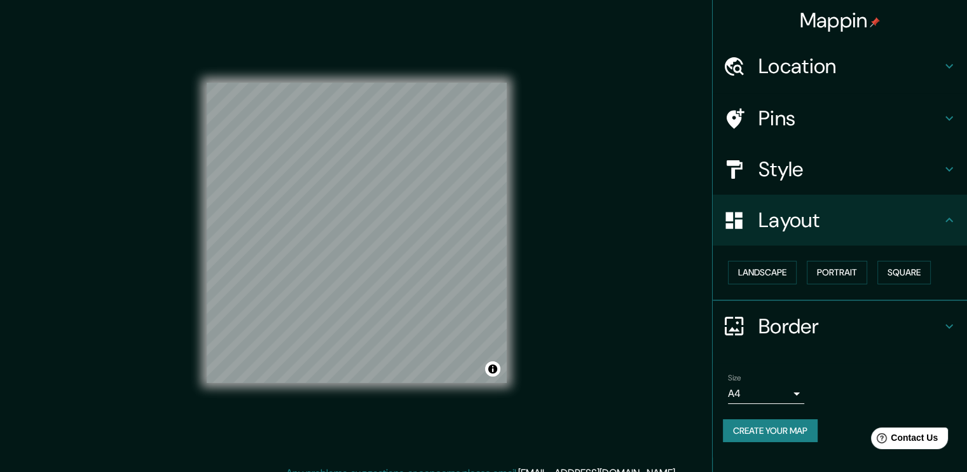
click at [806, 168] on h4 "Style" at bounding box center [849, 168] width 183 height 25
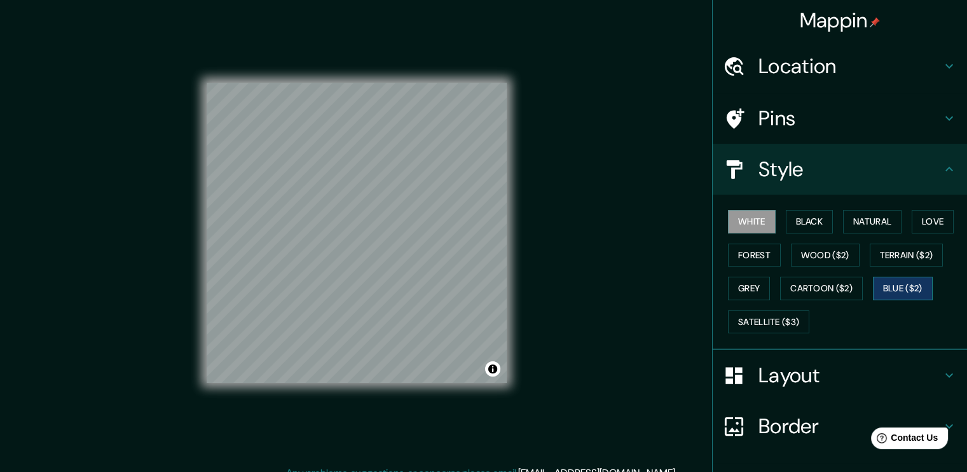
click at [893, 289] on button "Blue ($2)" at bounding box center [903, 288] width 60 height 24
